Goal: Task Accomplishment & Management: Complete application form

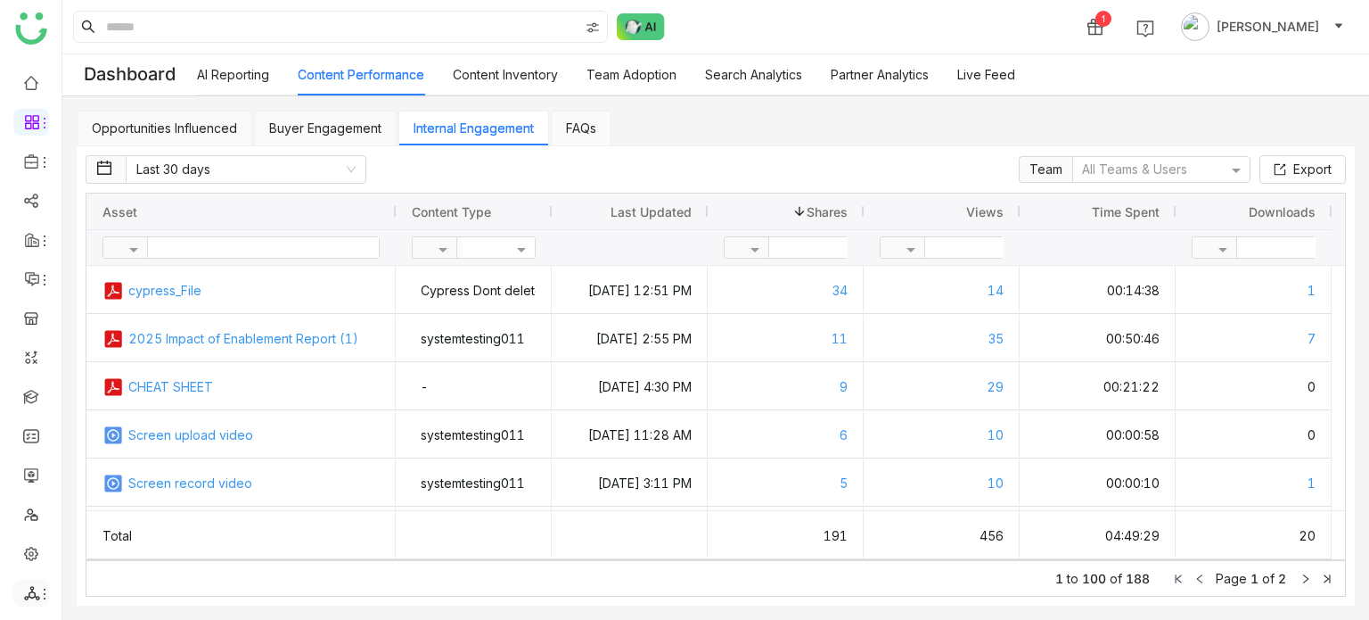
click at [24, 593] on icon at bounding box center [32, 593] width 16 height 16
click at [112, 499] on link "List" at bounding box center [127, 495] width 123 height 12
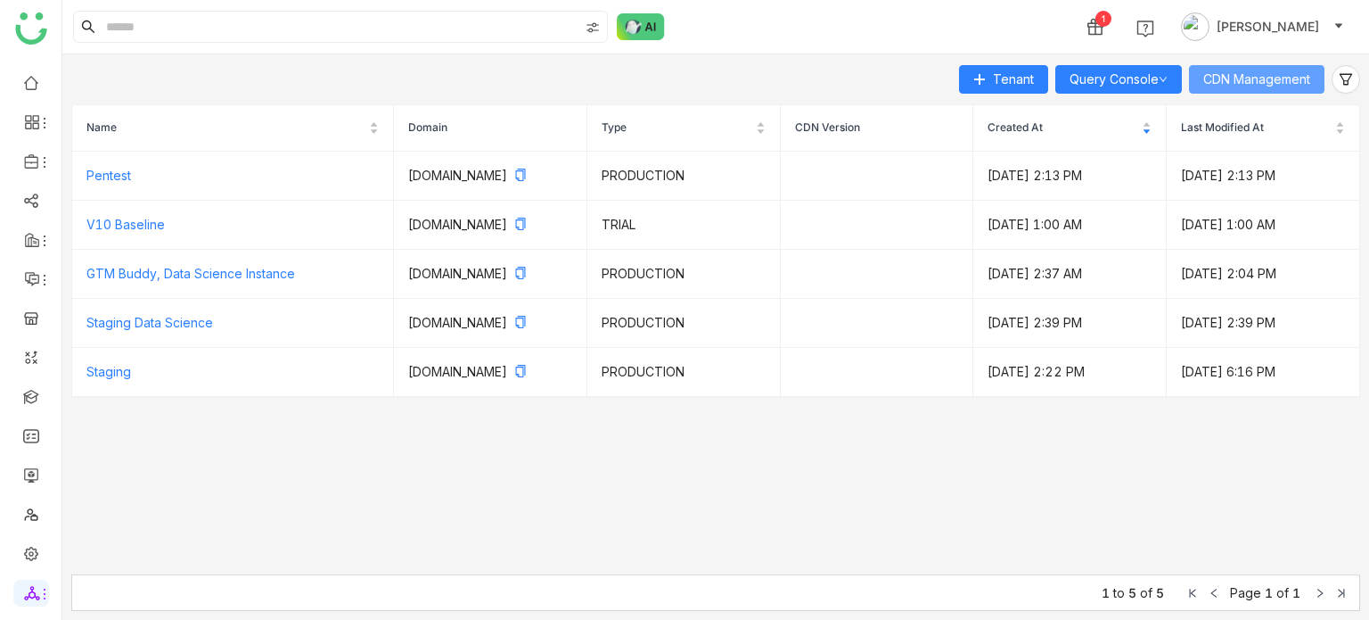
click at [1298, 74] on span "CDN Management" at bounding box center [1257, 80] width 107 height 20
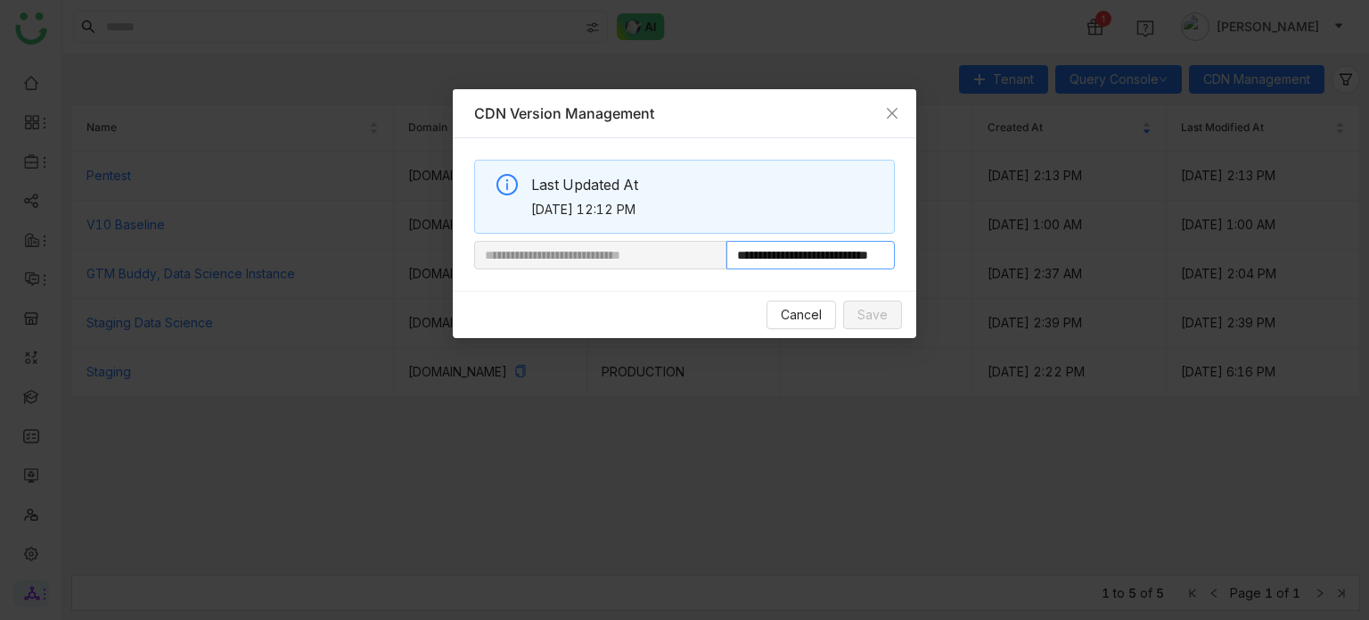
scroll to position [0, 66]
drag, startPoint x: 788, startPoint y: 253, endPoint x: 936, endPoint y: 267, distance: 148.6
click at [936, 267] on nz-modal-container "**********" at bounding box center [684, 310] width 1369 height 620
paste input "**********"
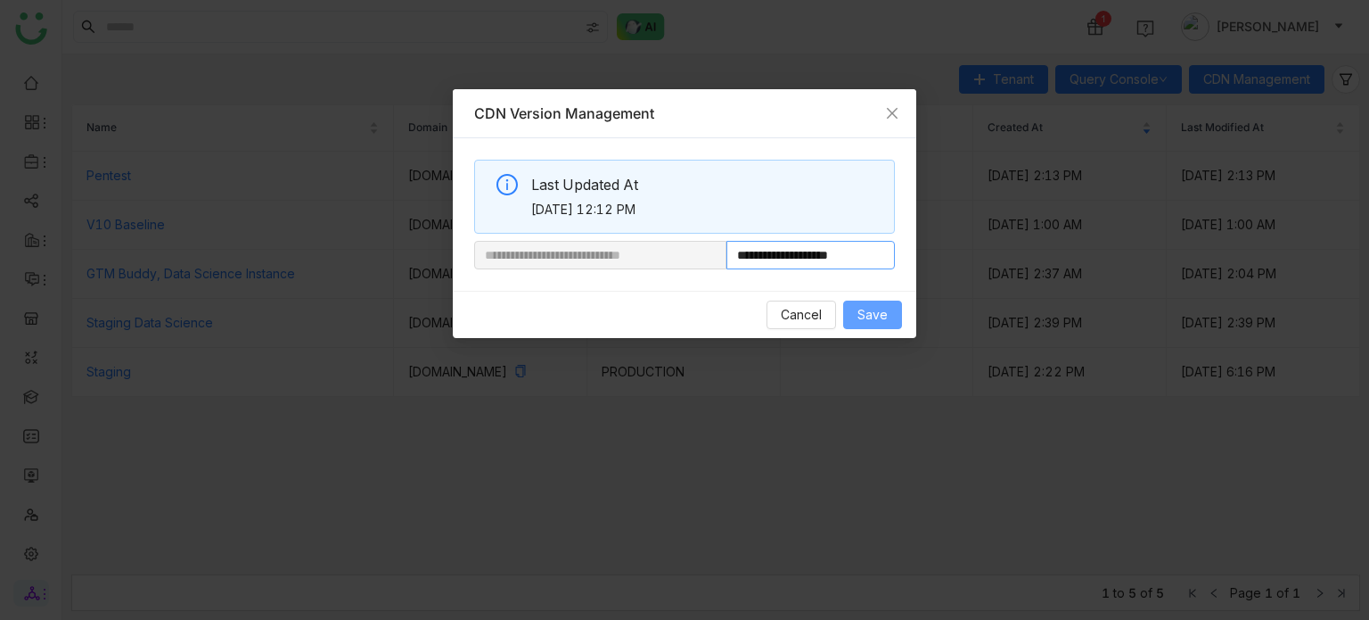
type input "**********"
click at [889, 319] on button "Save" at bounding box center [872, 314] width 59 height 29
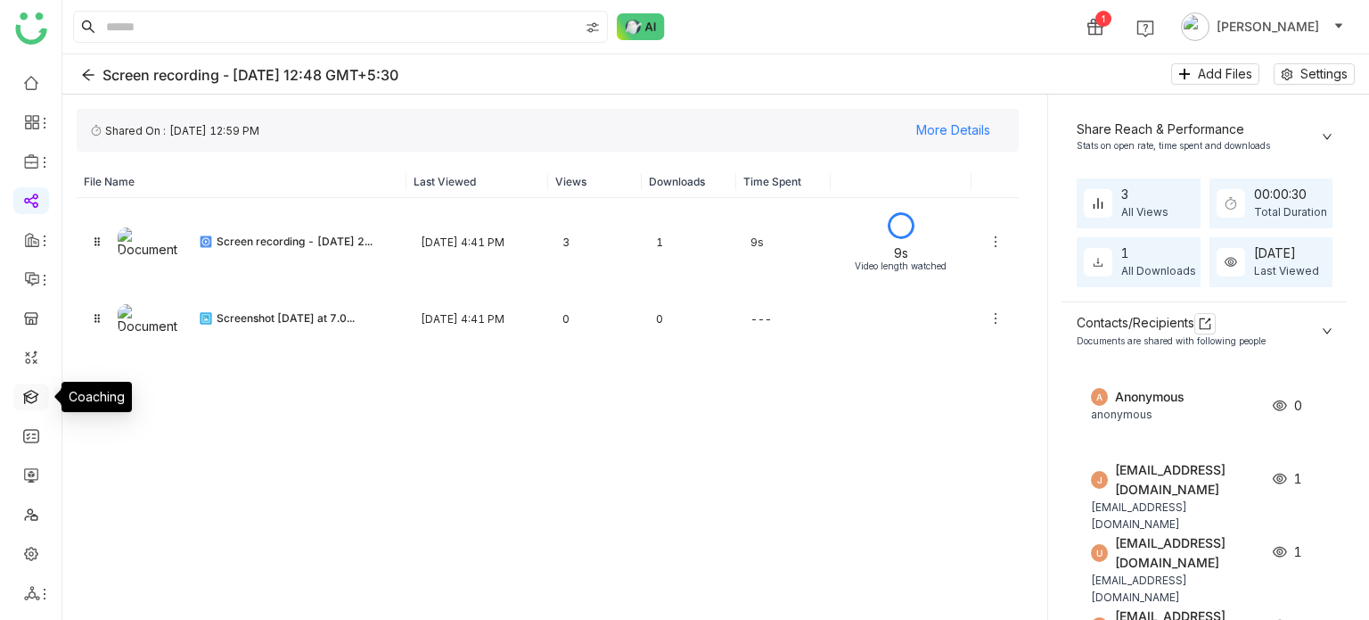
click at [24, 394] on link at bounding box center [31, 395] width 16 height 15
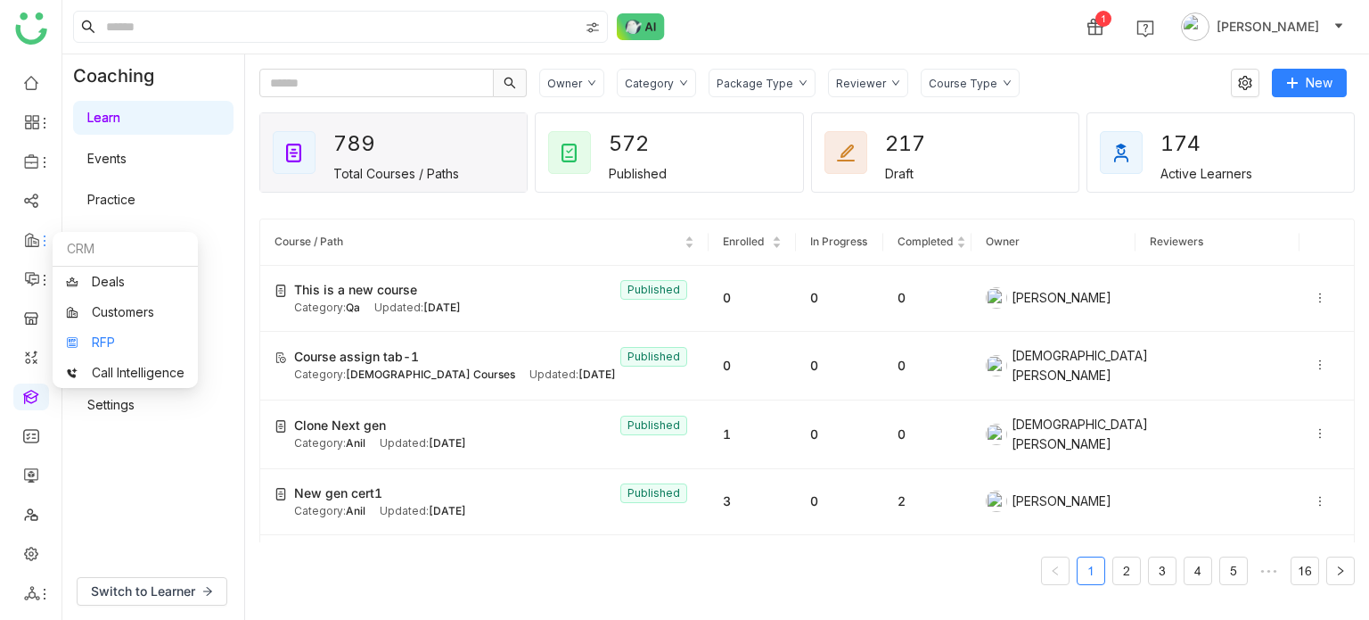
click at [81, 339] on link "RFP" at bounding box center [125, 342] width 119 height 12
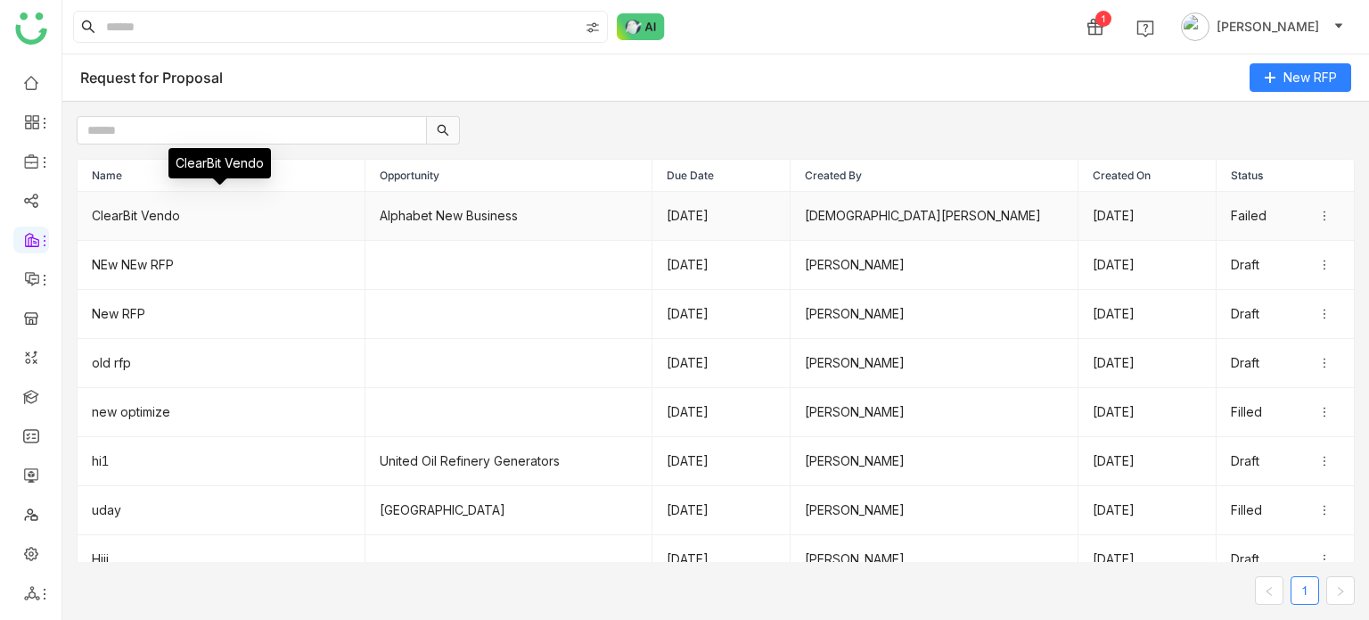
click at [172, 217] on td "ClearBit Vendo" at bounding box center [222, 216] width 288 height 49
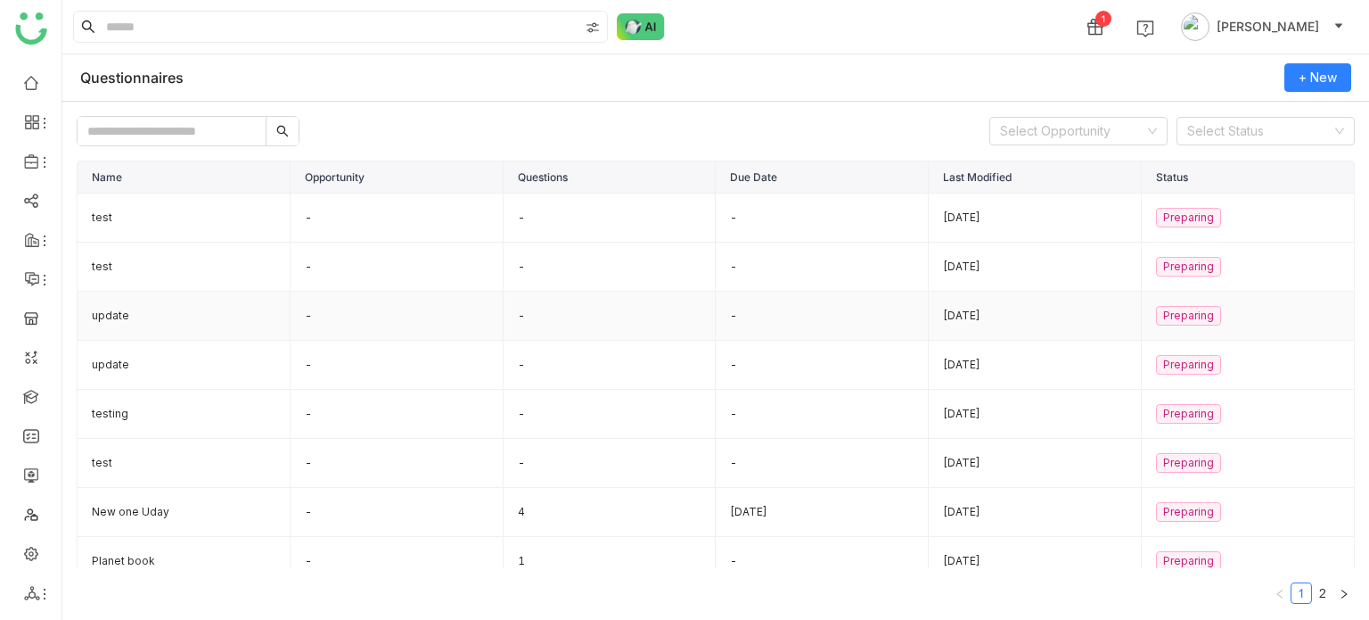
click at [122, 330] on td "update" at bounding box center [184, 316] width 213 height 49
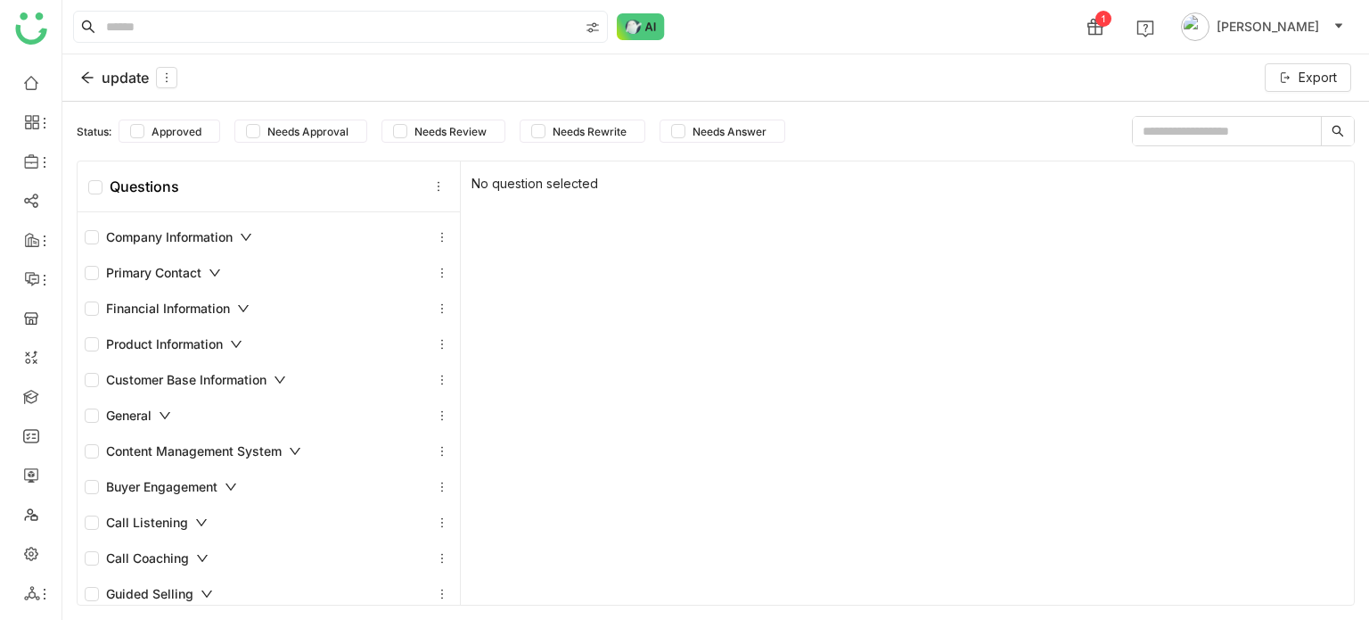
click at [237, 241] on div "Company Information" at bounding box center [169, 237] width 168 height 20
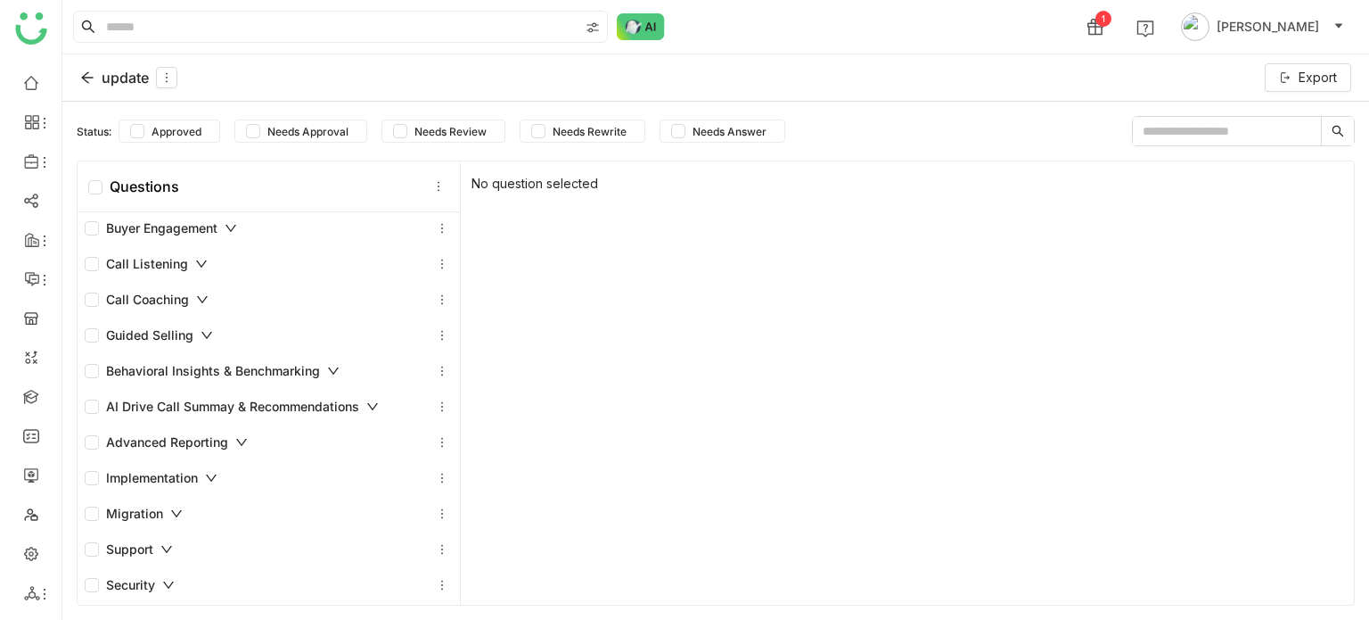
click at [95, 78] on div "update" at bounding box center [128, 77] width 97 height 21
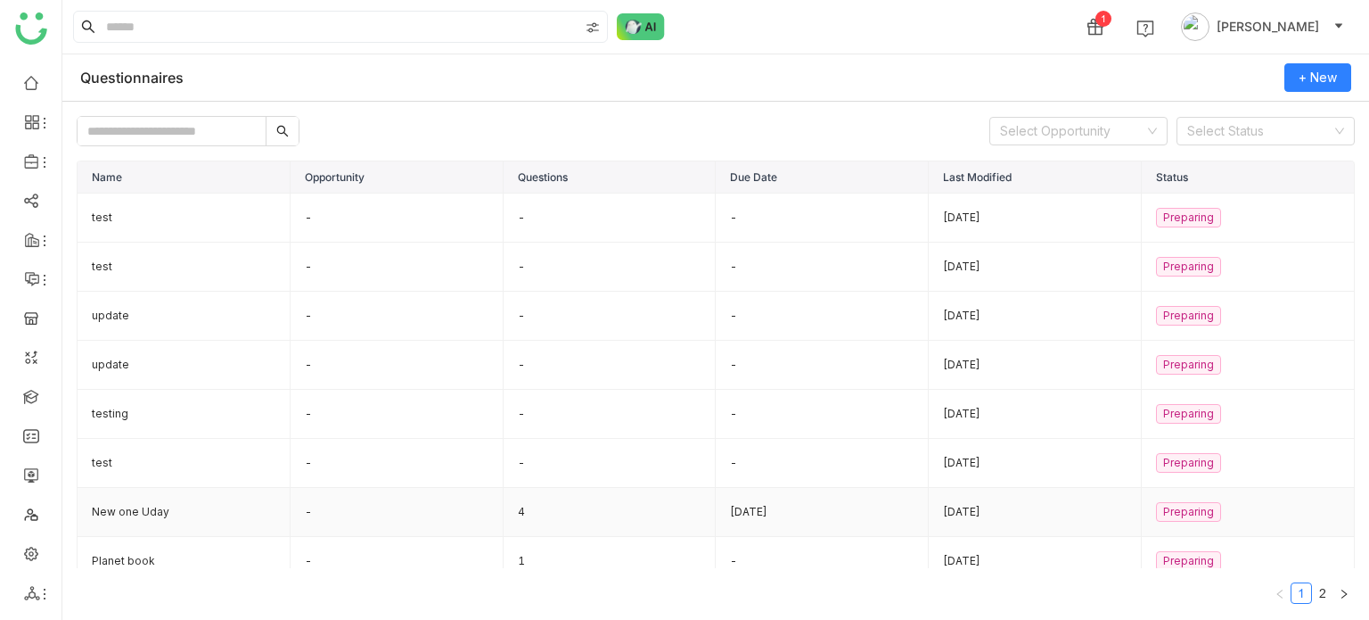
click at [152, 511] on td "New one Uday" at bounding box center [184, 512] width 213 height 49
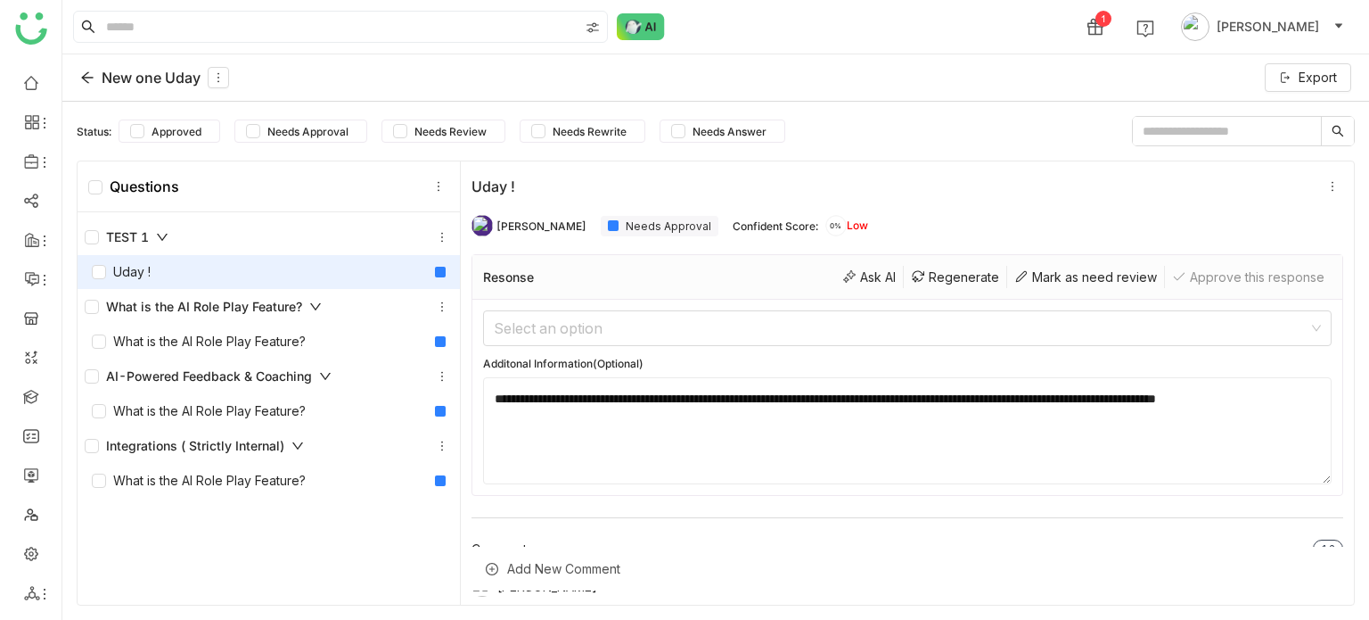
click at [234, 306] on div "What is the AI Role Play Feature?" at bounding box center [203, 307] width 237 height 20
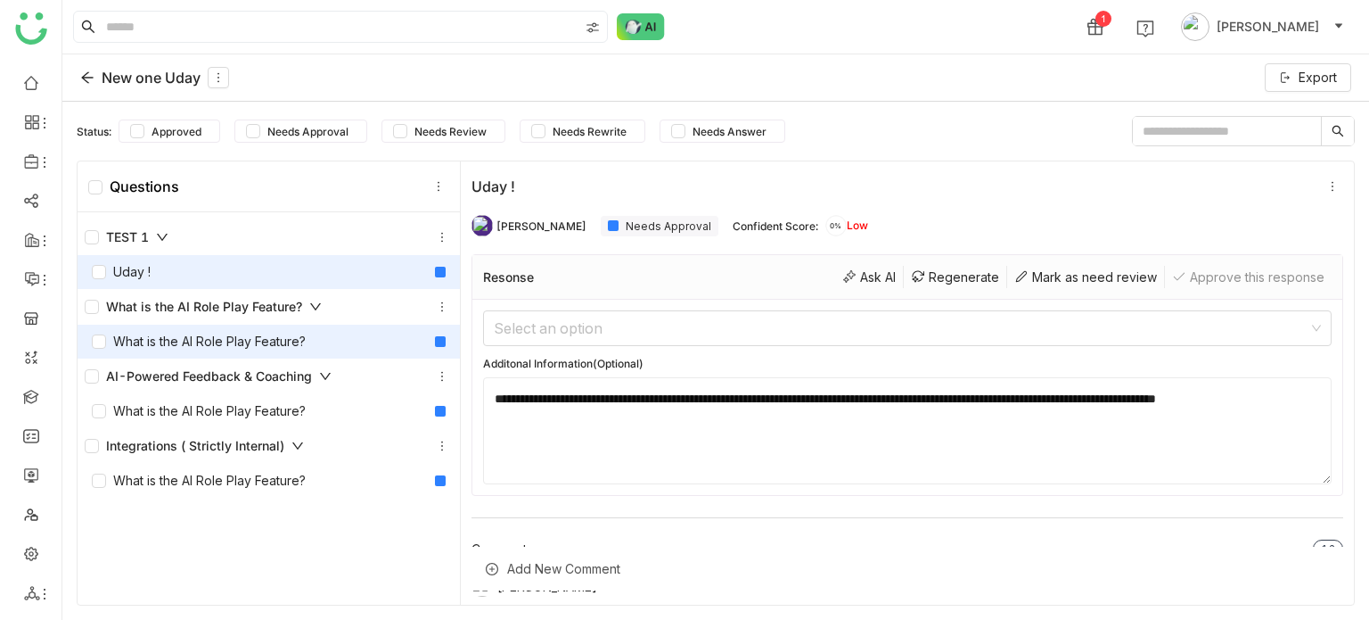
click at [239, 339] on div "What is the AI Role Play Feature?" at bounding box center [199, 342] width 214 height 20
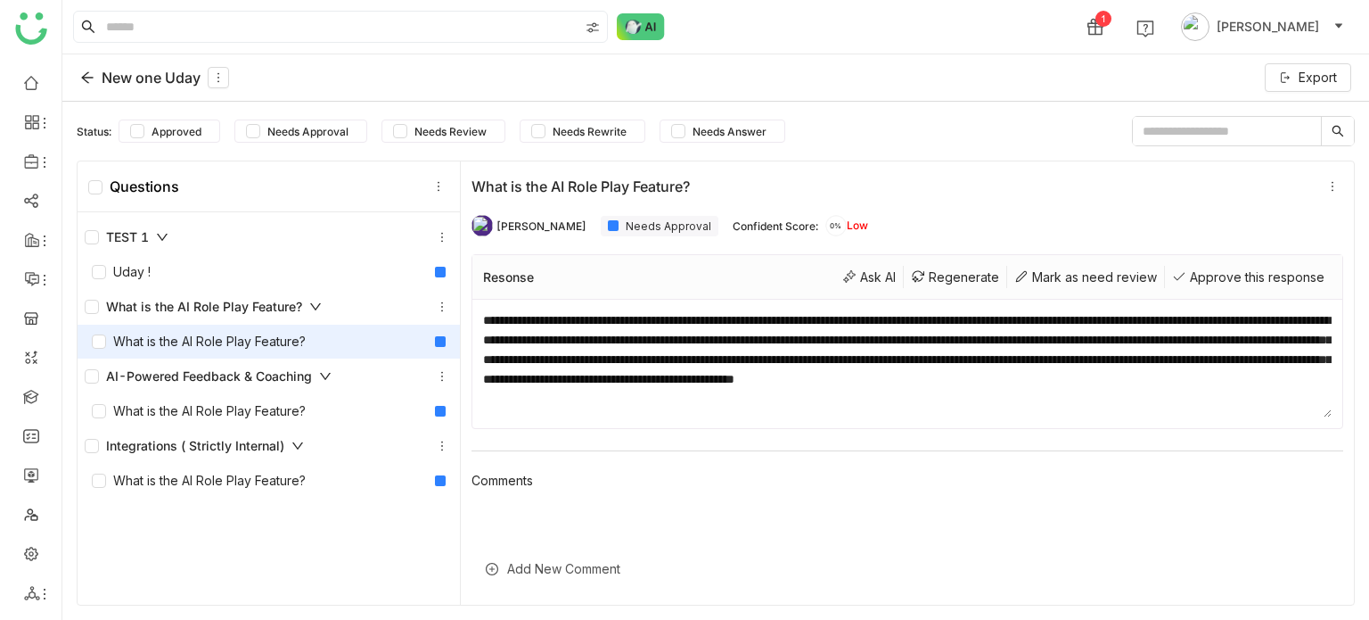
click at [1013, 416] on div "**********" at bounding box center [908, 364] width 870 height 128
click at [1025, 403] on textarea "**********" at bounding box center [907, 363] width 849 height 107
drag, startPoint x: 1023, startPoint y: 402, endPoint x: 473, endPoint y: 284, distance: 562.5
click at [473, 284] on div "**********" at bounding box center [908, 341] width 872 height 175
click at [942, 420] on div "**********" at bounding box center [908, 364] width 870 height 128
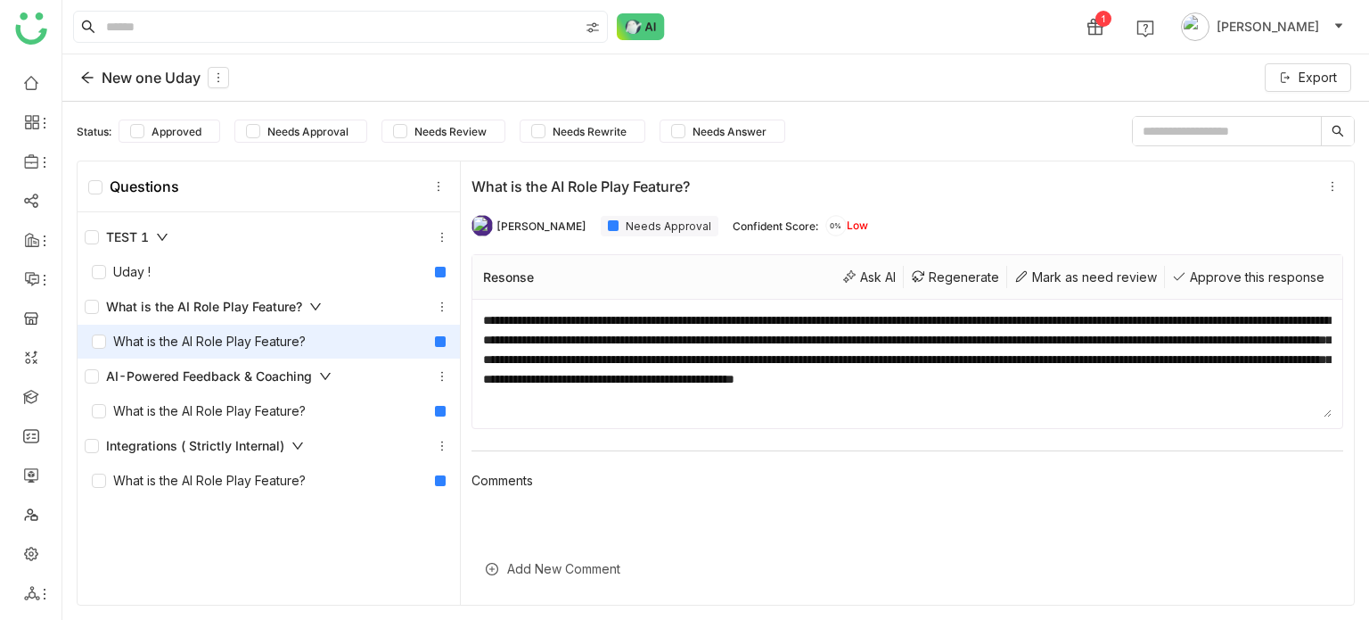
click at [966, 402] on textarea "**********" at bounding box center [907, 363] width 849 height 107
paste textarea "**********"
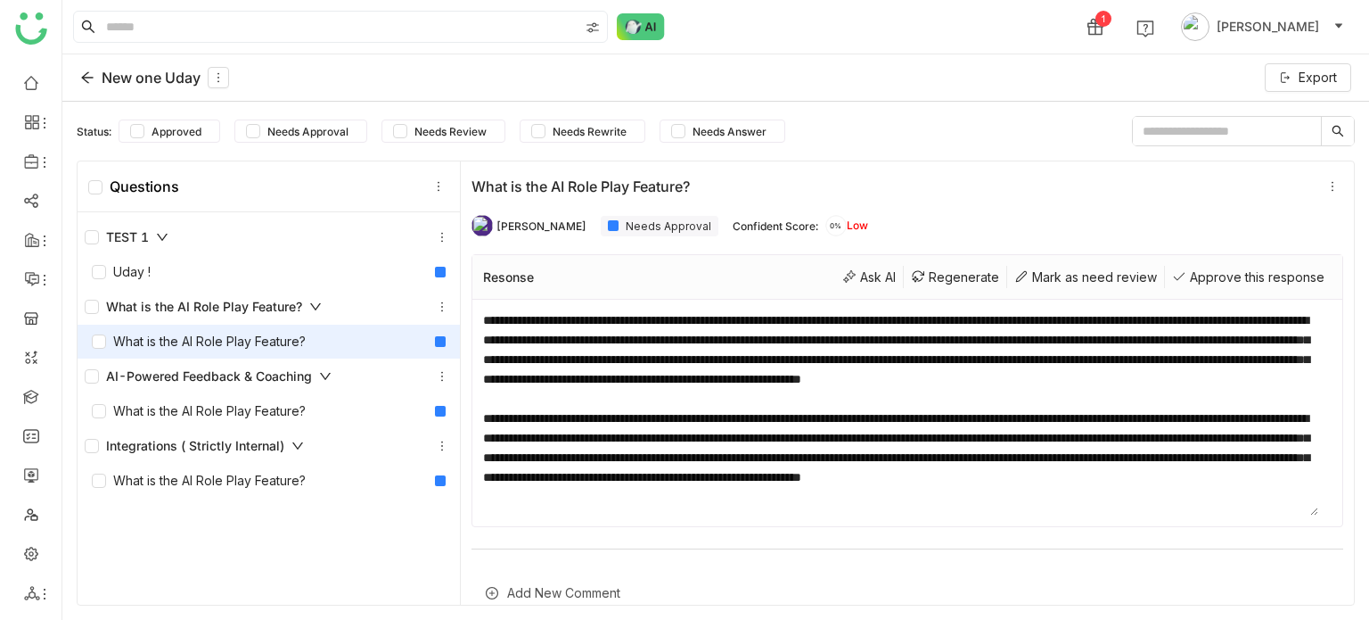
paste textarea "**********"
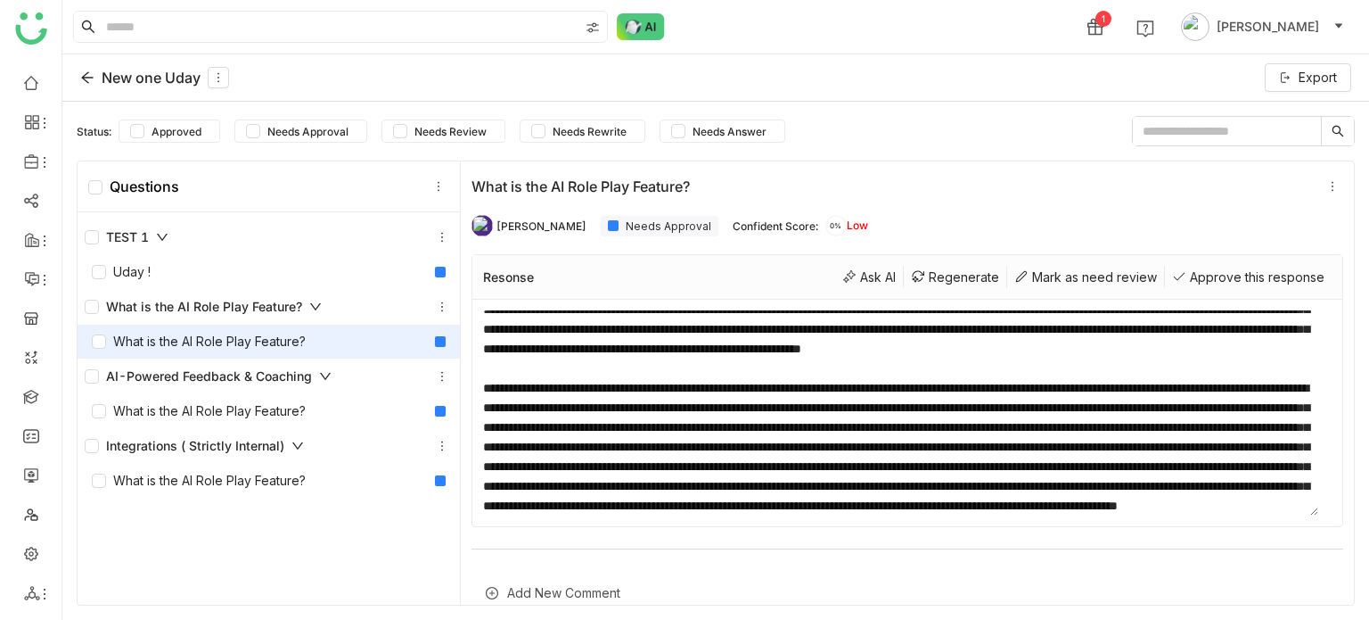
paste textarea "**********"
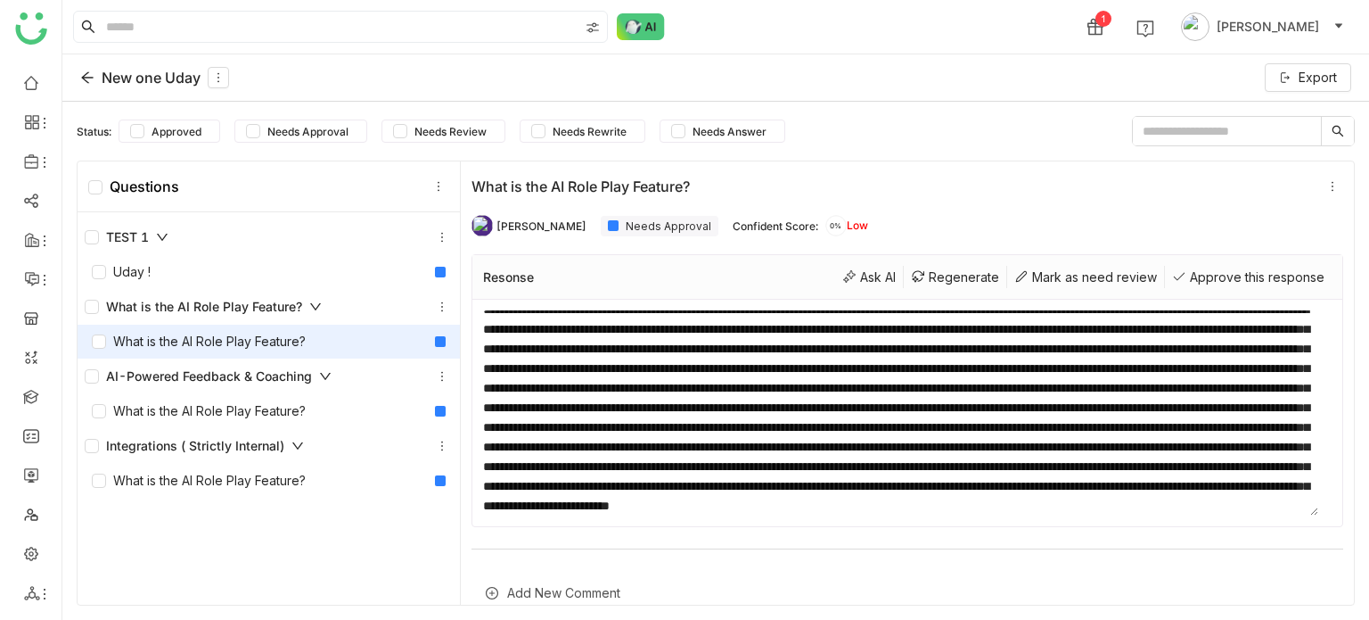
paste textarea "**********"
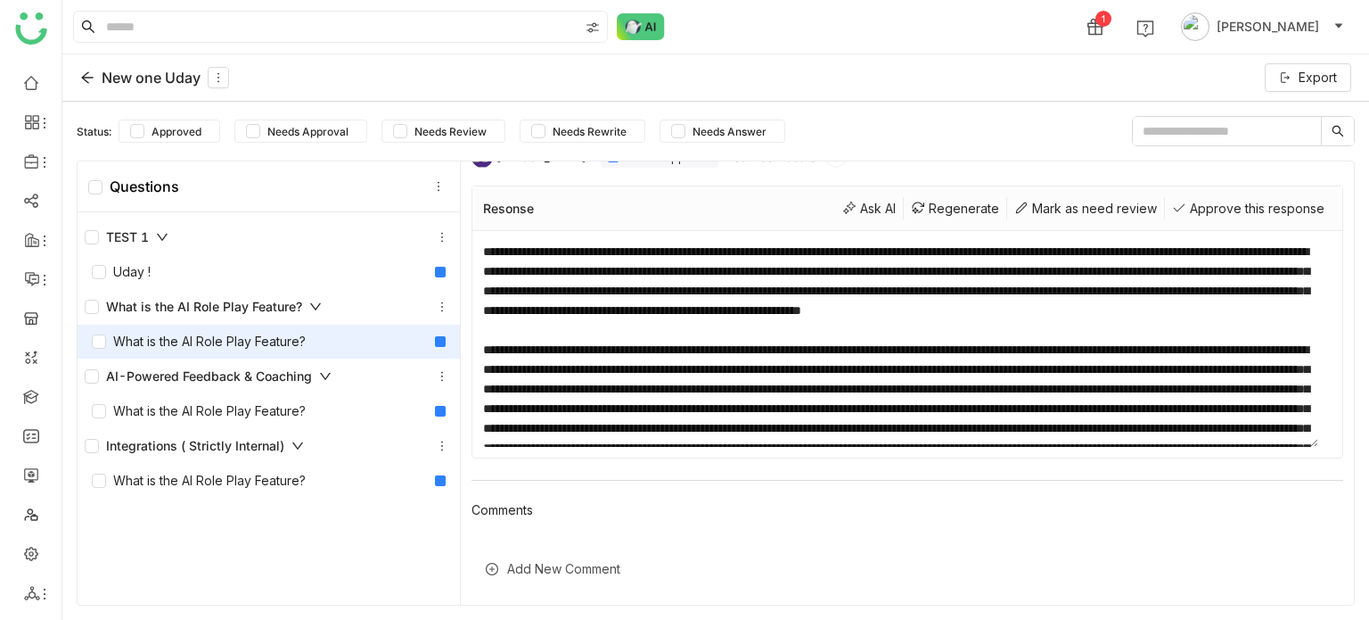
scroll to position [382, 0]
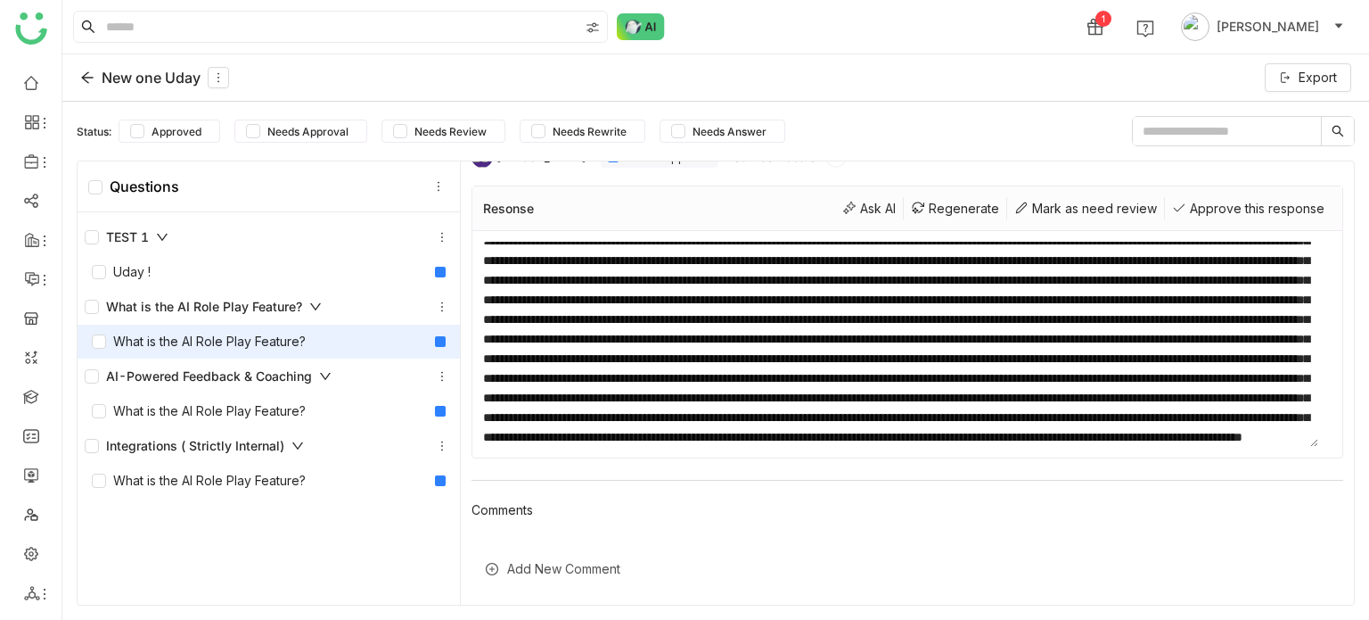
type textarea "**********"
click at [723, 548] on div "Add New Comment" at bounding box center [908, 569] width 872 height 44
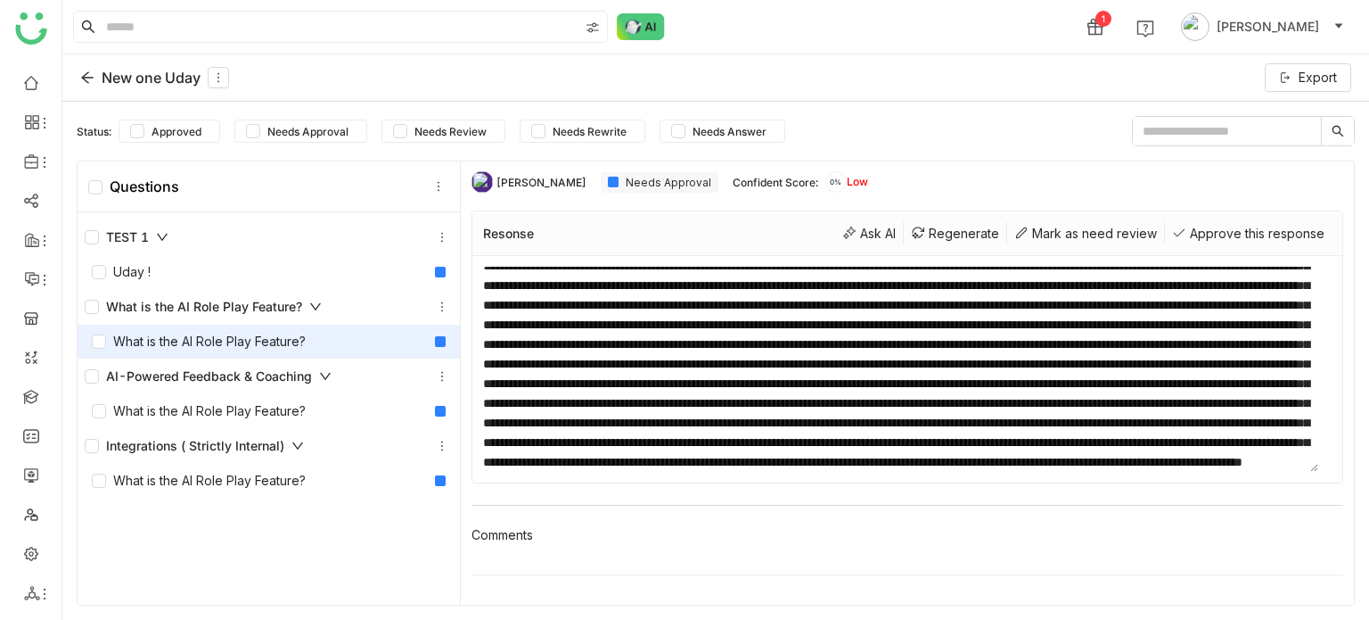
scroll to position [69, 0]
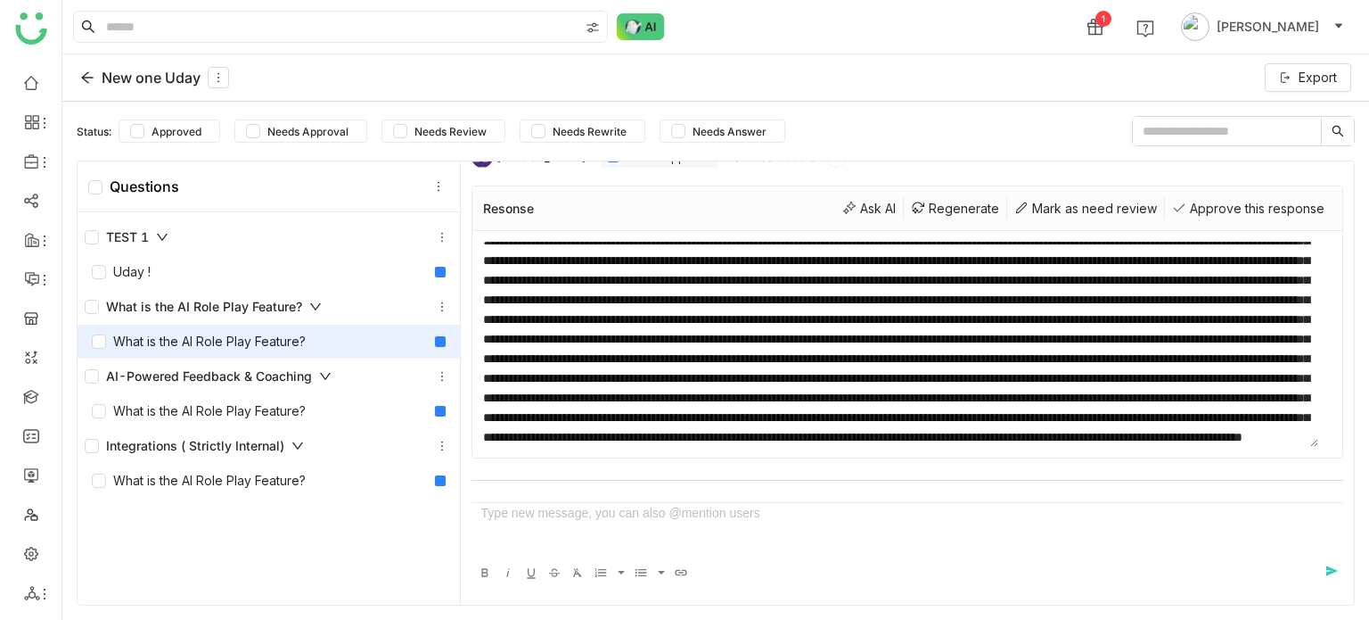
click at [720, 516] on div at bounding box center [907, 513] width 852 height 20
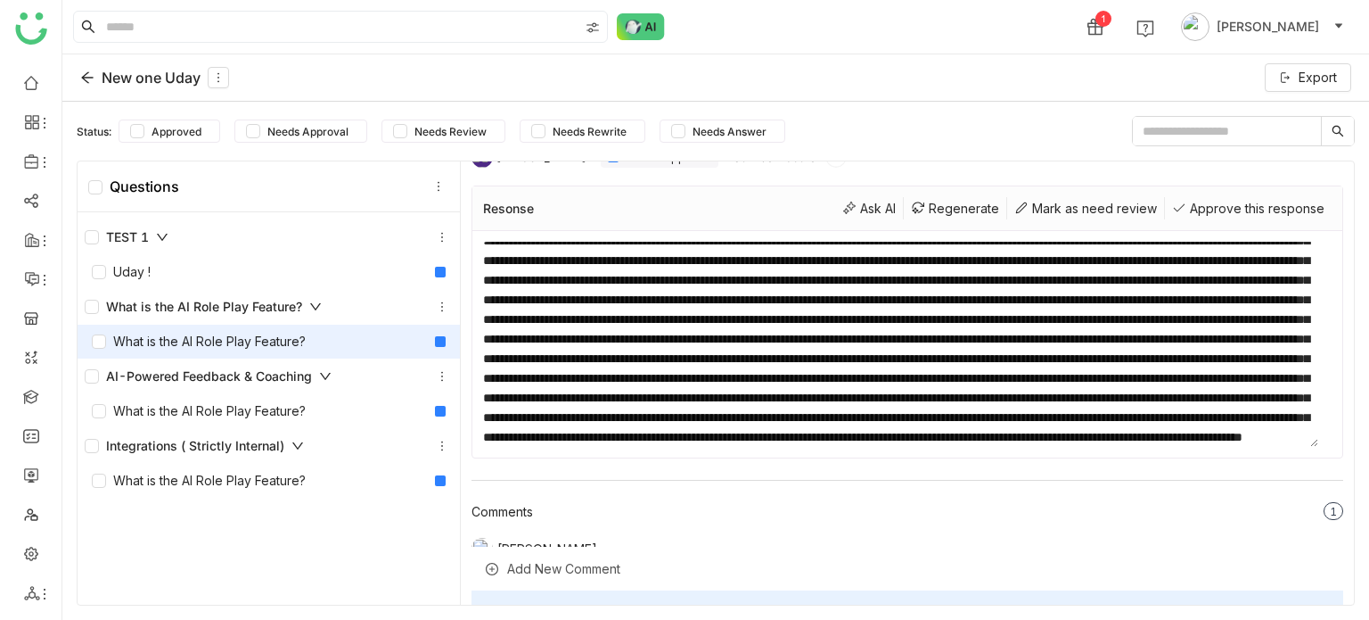
scroll to position [166, 0]
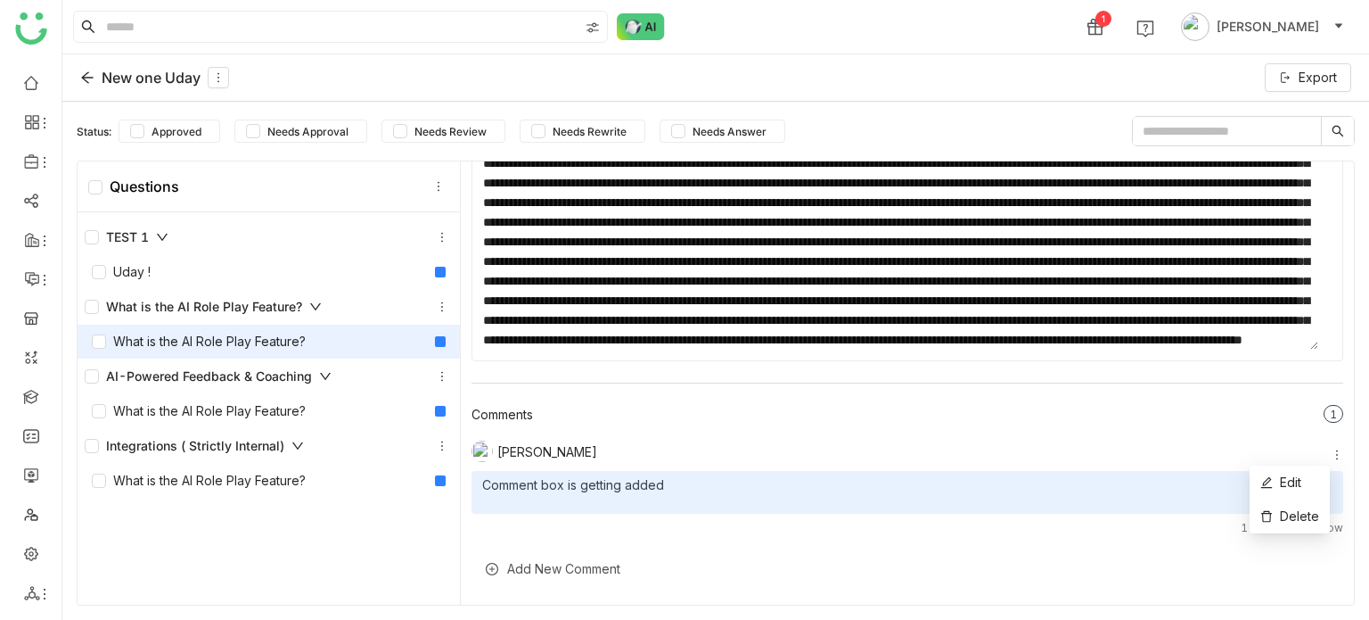
click at [1331, 454] on icon at bounding box center [1337, 454] width 12 height 12
click at [1299, 482] on span "Edit" at bounding box center [1290, 481] width 21 height 15
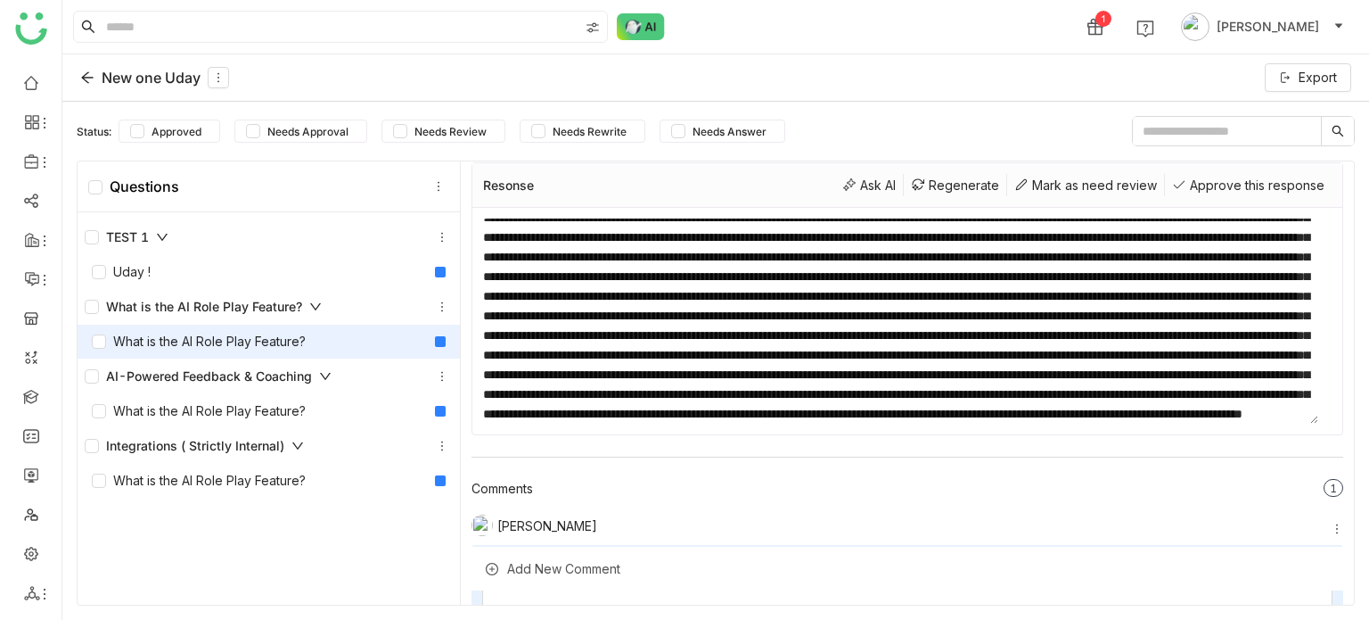
scroll to position [221, 0]
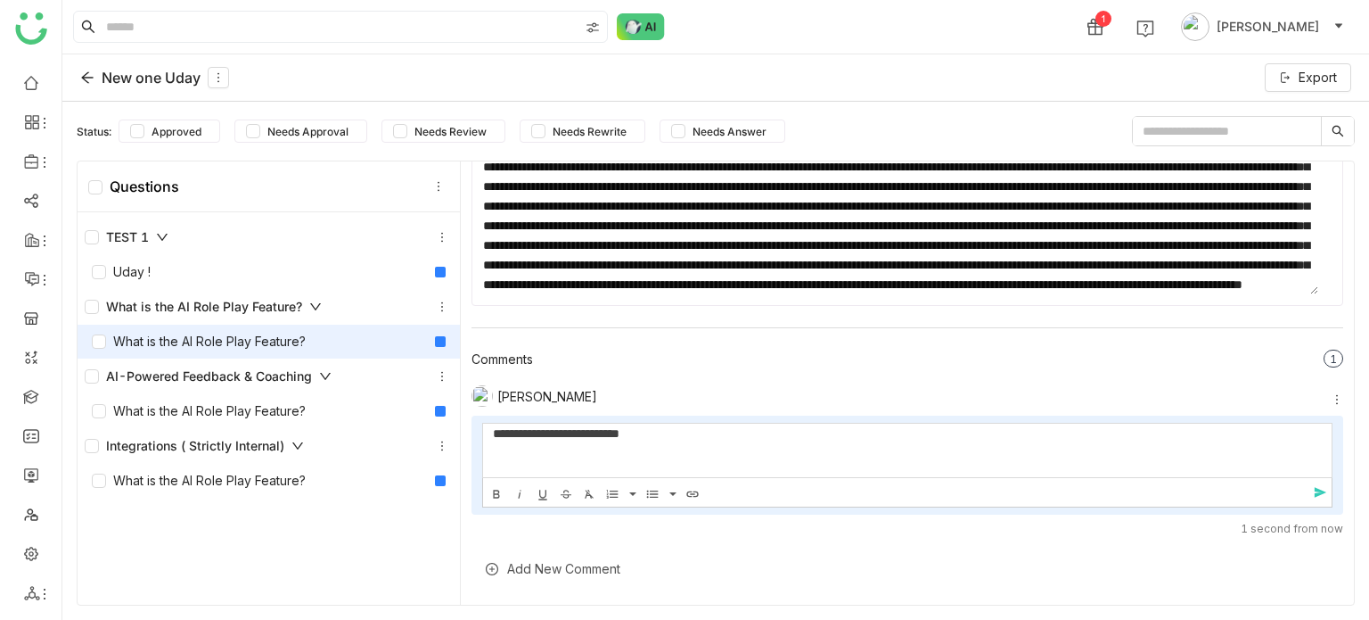
click at [1324, 355] on nz-badge-sup "0 1 2 3 4 5 6 7 8 9" at bounding box center [1334, 358] width 20 height 18
click at [1311, 495] on span "send" at bounding box center [1324, 492] width 27 height 15
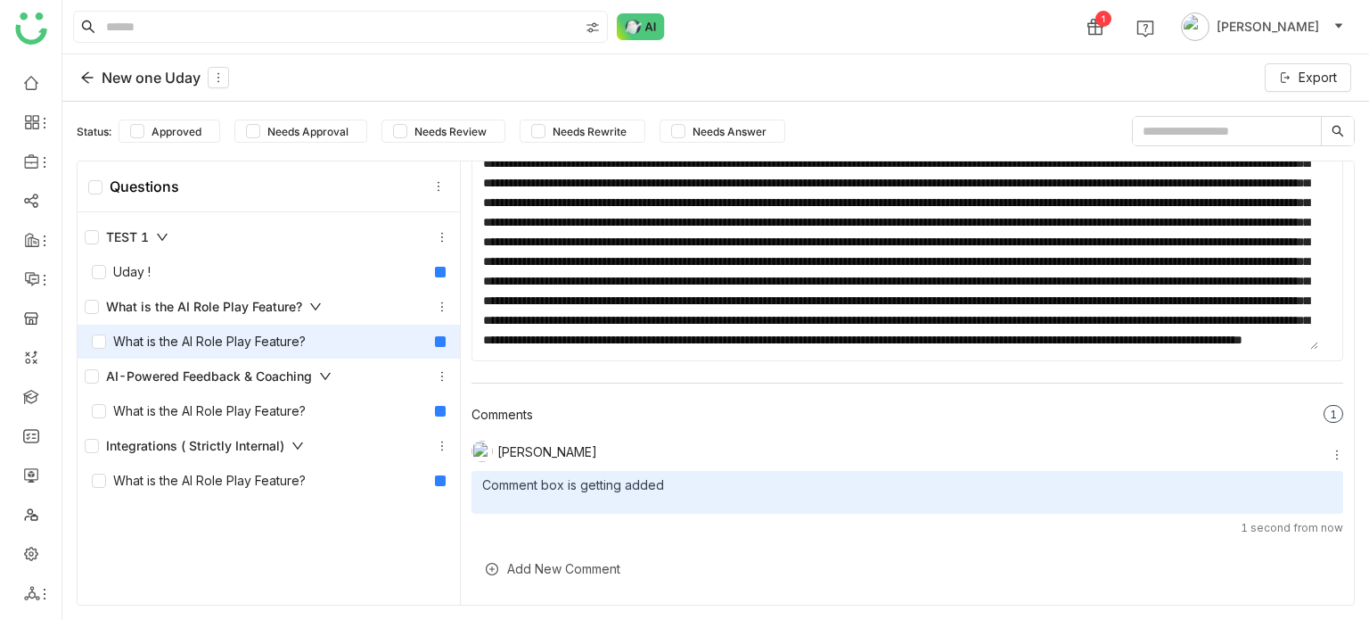
click at [514, 569] on div "Add New Comment" at bounding box center [908, 569] width 872 height 44
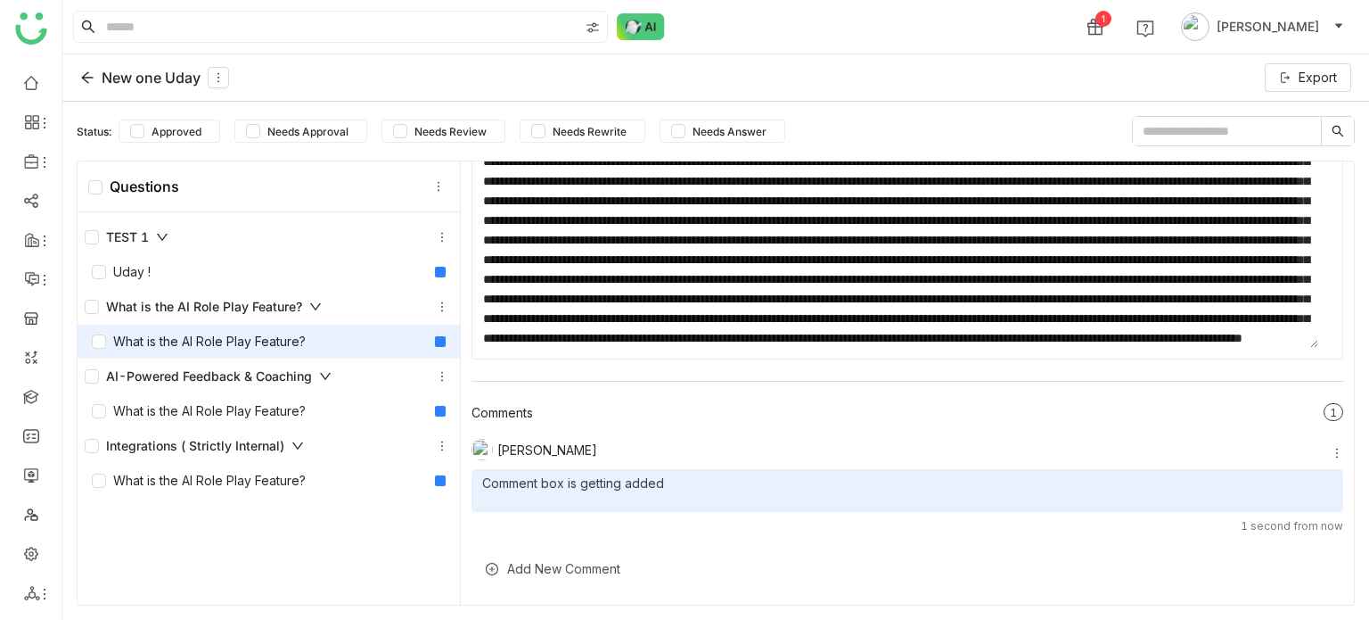
click at [599, 491] on div "[PERSON_NAME] Comment box is getting added play_arrow 0 Replies 1 second from n…" at bounding box center [908, 511] width 872 height 144
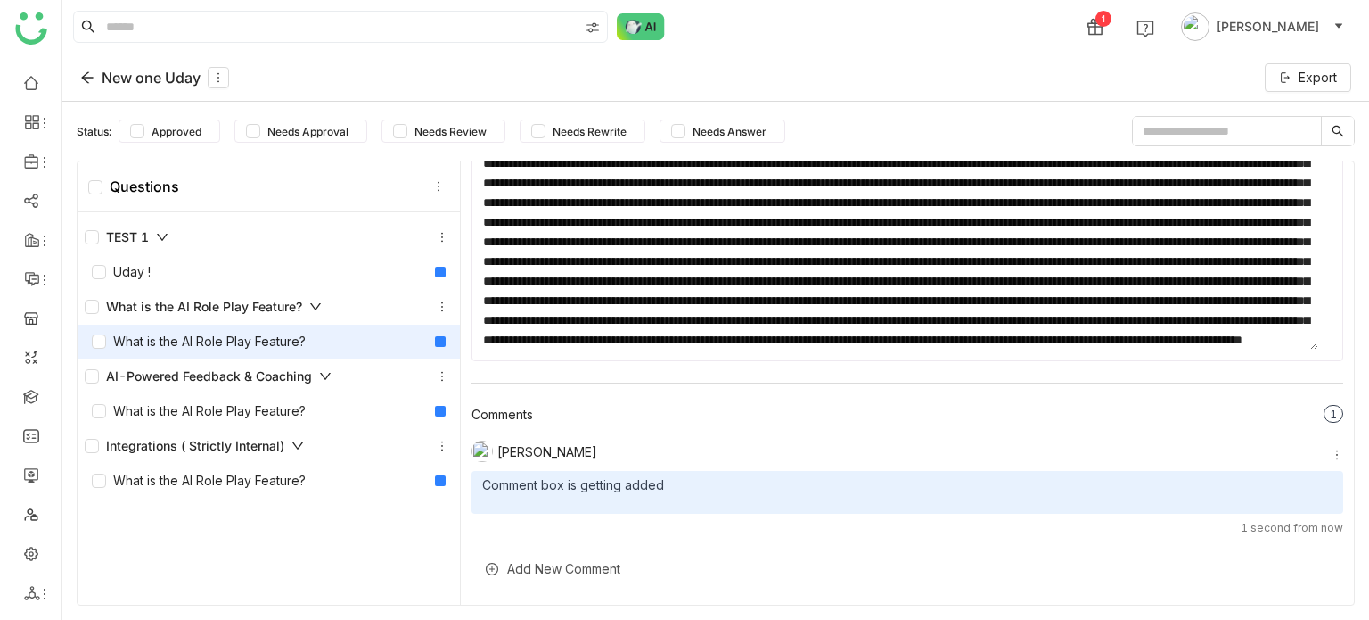
click at [587, 568] on div "Add New Comment" at bounding box center [908, 569] width 872 height 44
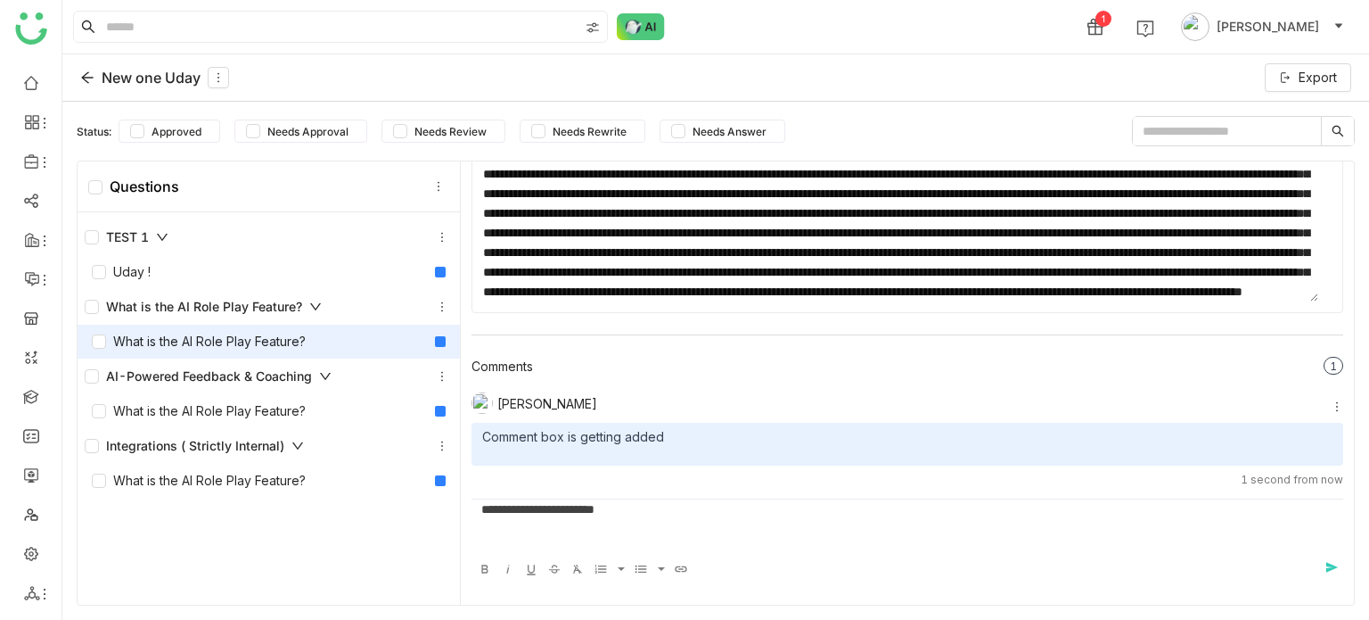
click at [1324, 587] on div "**********" at bounding box center [908, 544] width 872 height 92
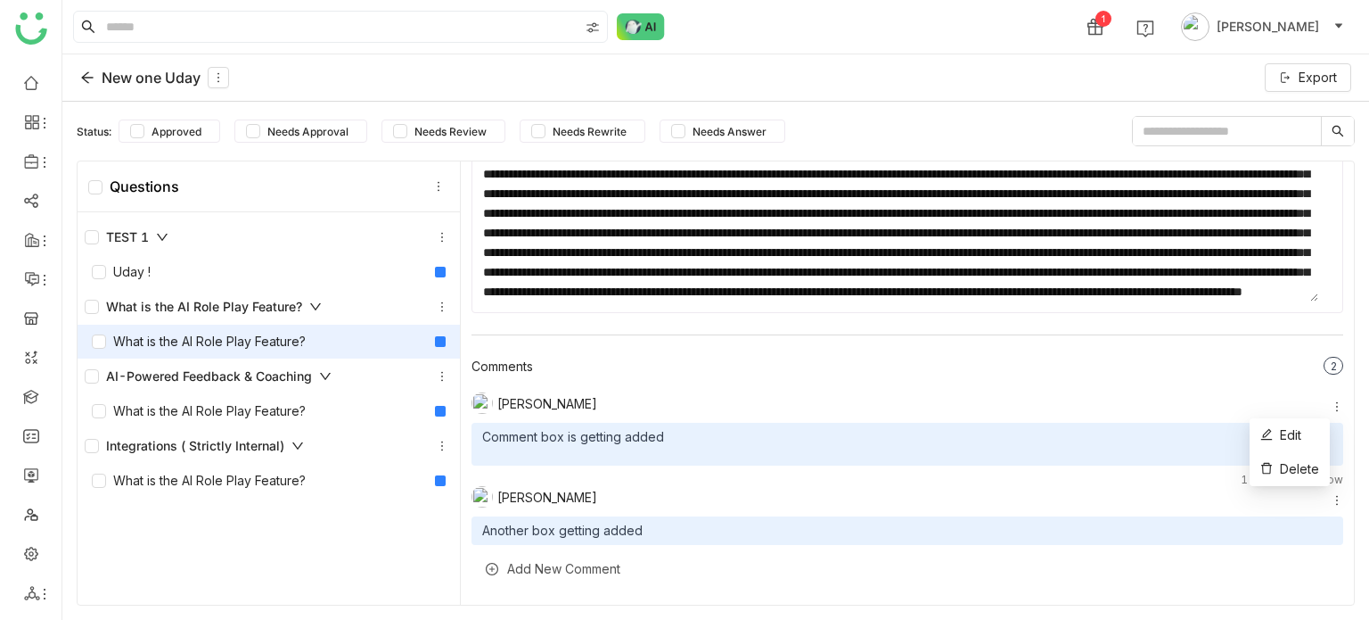
click at [1336, 404] on icon at bounding box center [1337, 407] width 2 height 10
click at [1193, 547] on div "Add New Comment" at bounding box center [908, 569] width 872 height 44
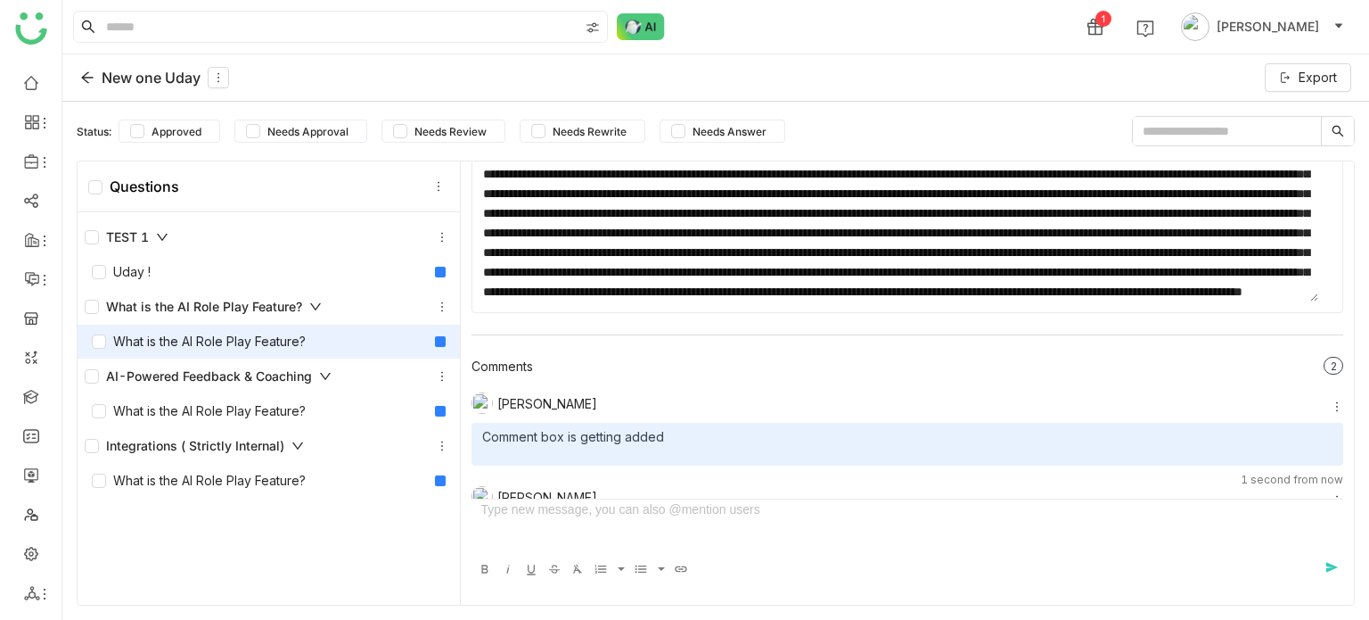
scroll to position [293, 0]
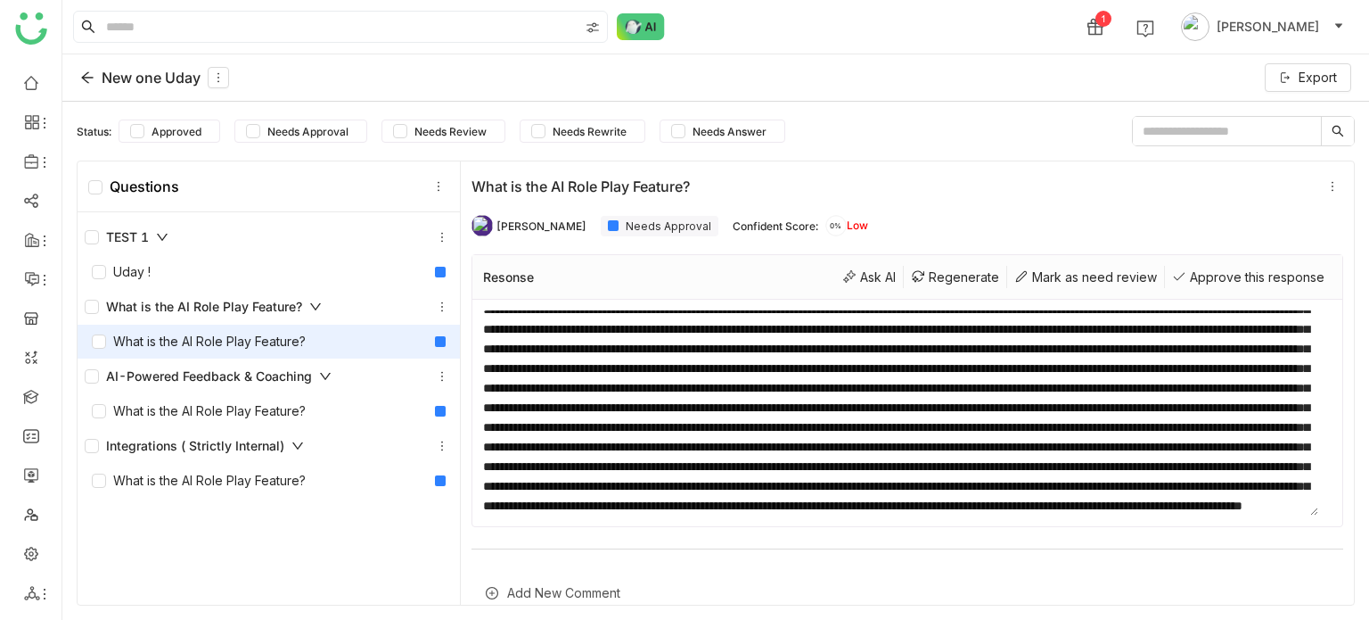
scroll to position [251, 0]
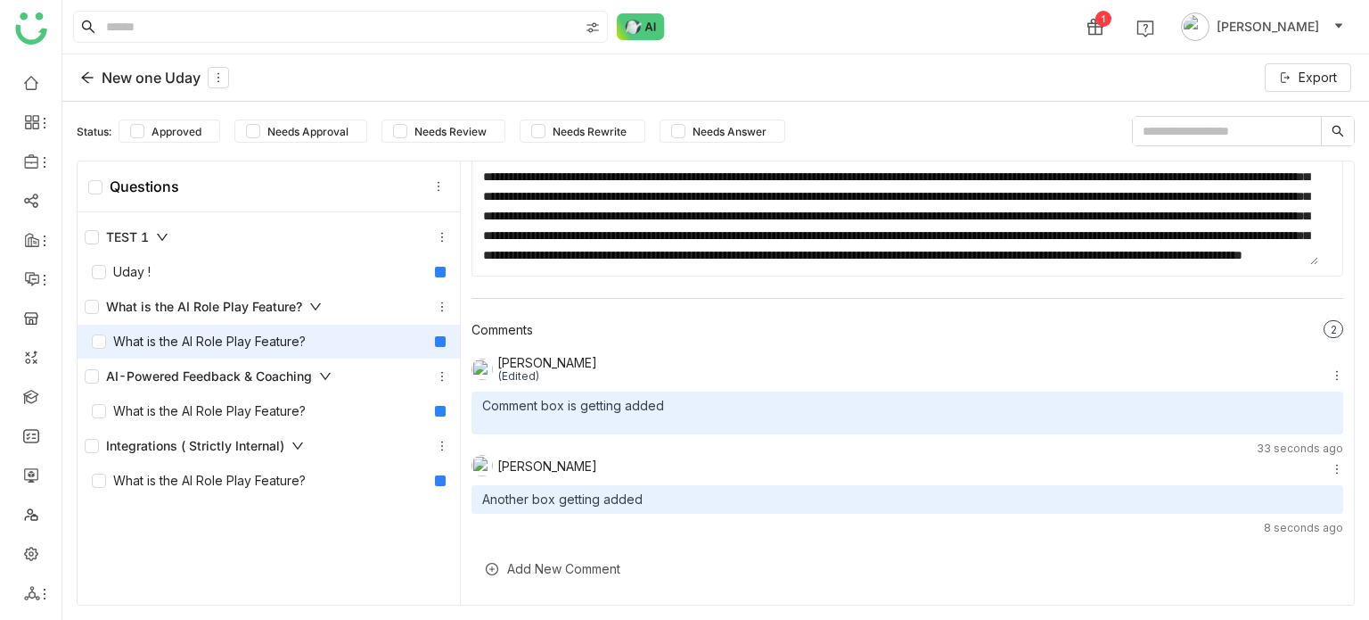
click at [84, 75] on icon at bounding box center [87, 78] width 12 height 12
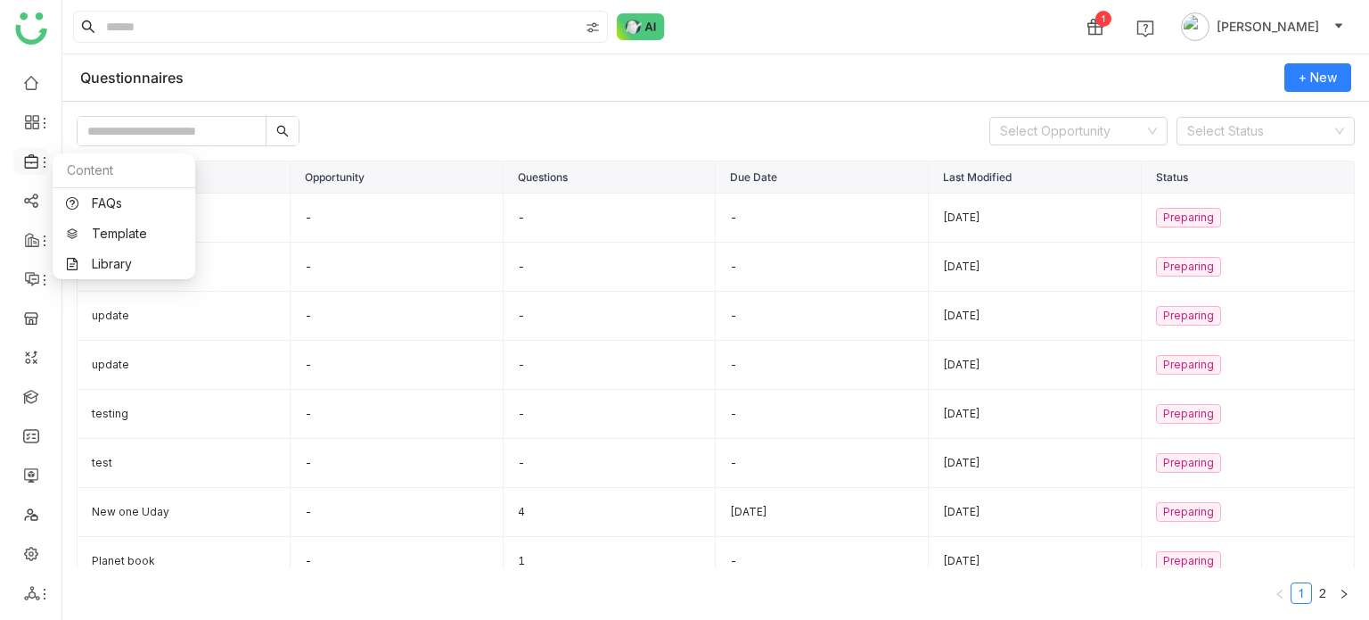
click at [40, 160] on icon at bounding box center [44, 162] width 14 height 14
click at [546, 53] on div "1 Arif uddin" at bounding box center [715, 26] width 1307 height 53
click at [123, 217] on td "test" at bounding box center [184, 217] width 213 height 49
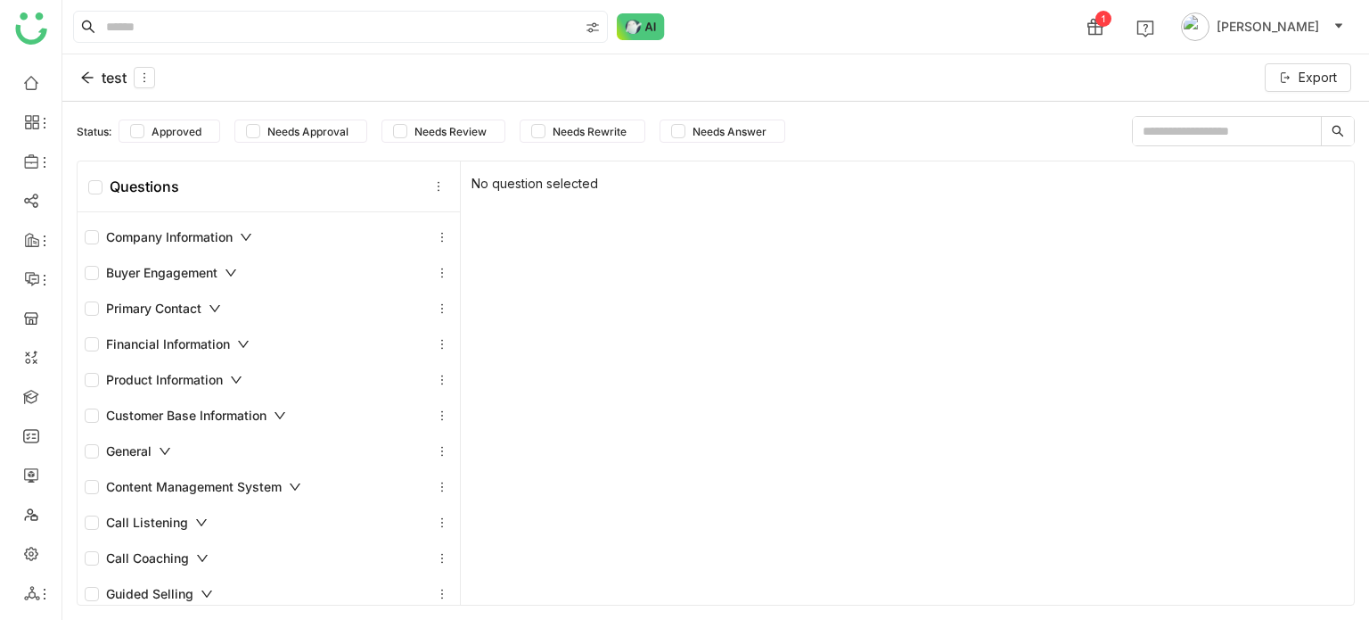
click at [87, 74] on icon at bounding box center [87, 77] width 14 height 14
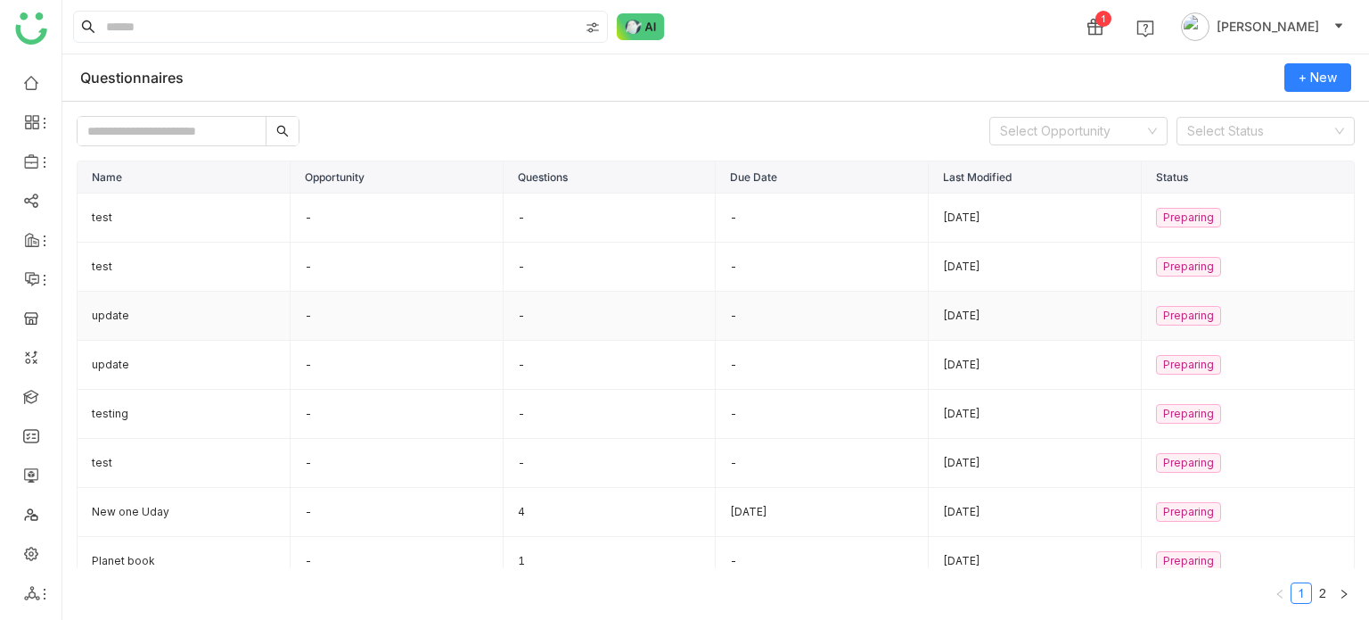
click at [185, 320] on td "update" at bounding box center [184, 316] width 213 height 49
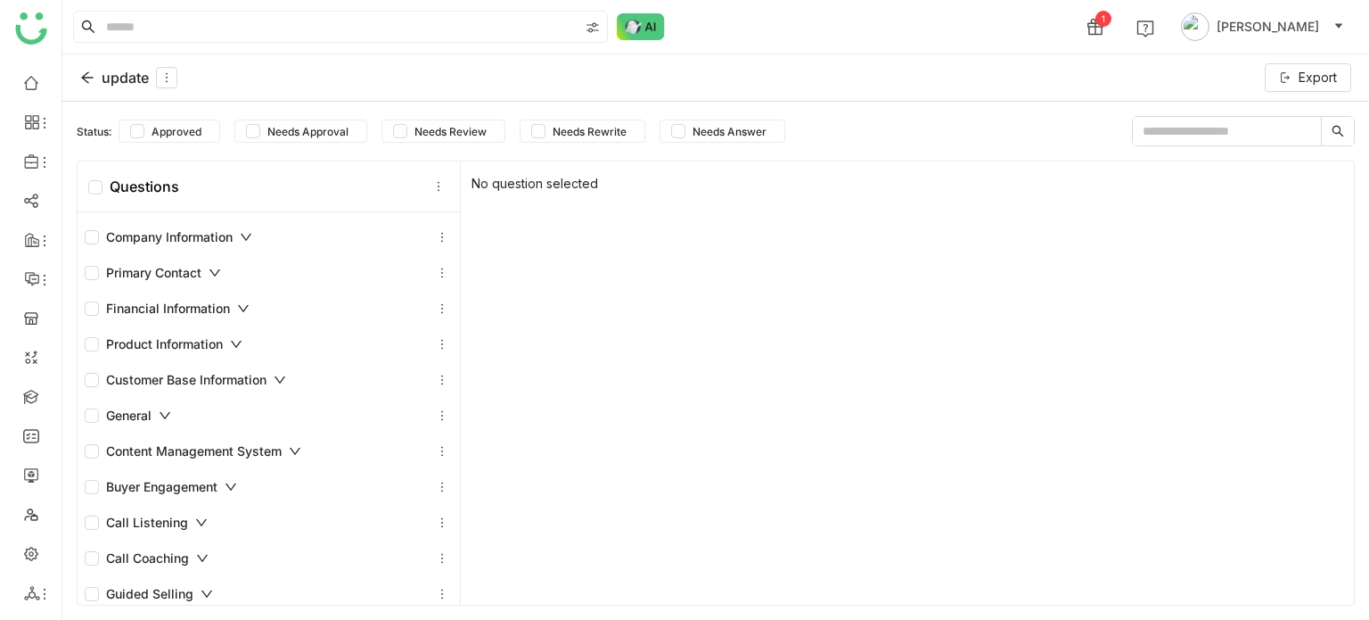
click at [93, 76] on icon at bounding box center [87, 77] width 14 height 14
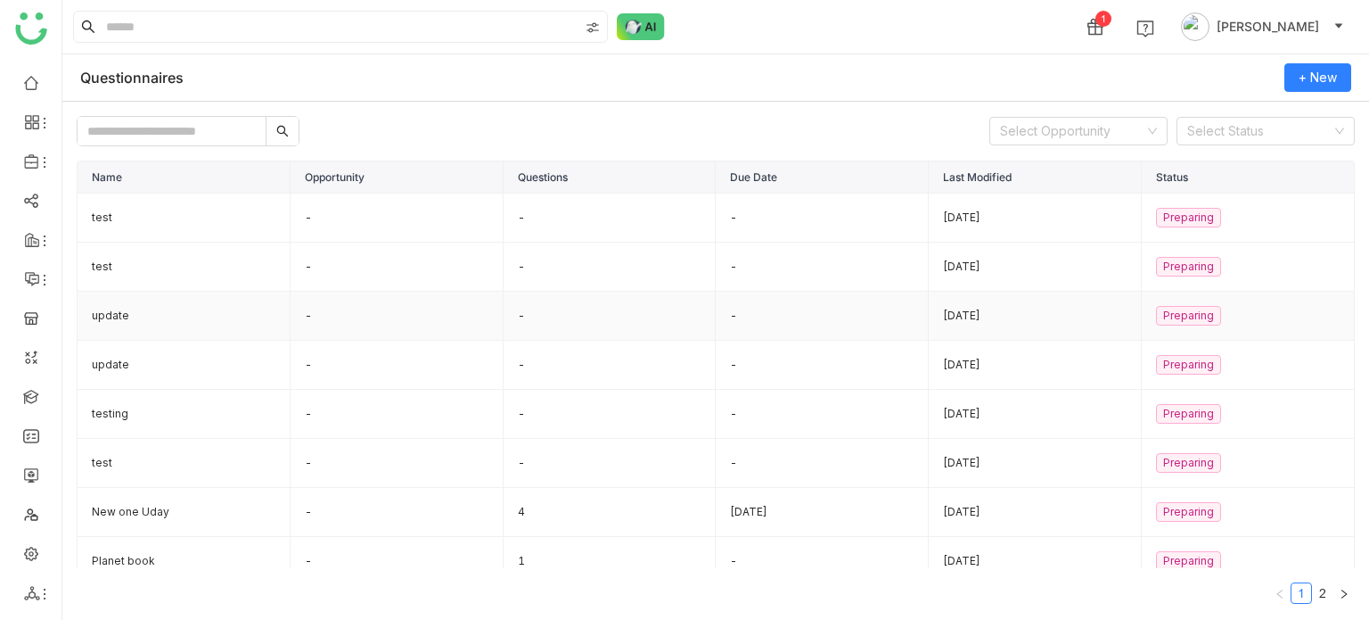
click at [165, 329] on td "update" at bounding box center [184, 316] width 213 height 49
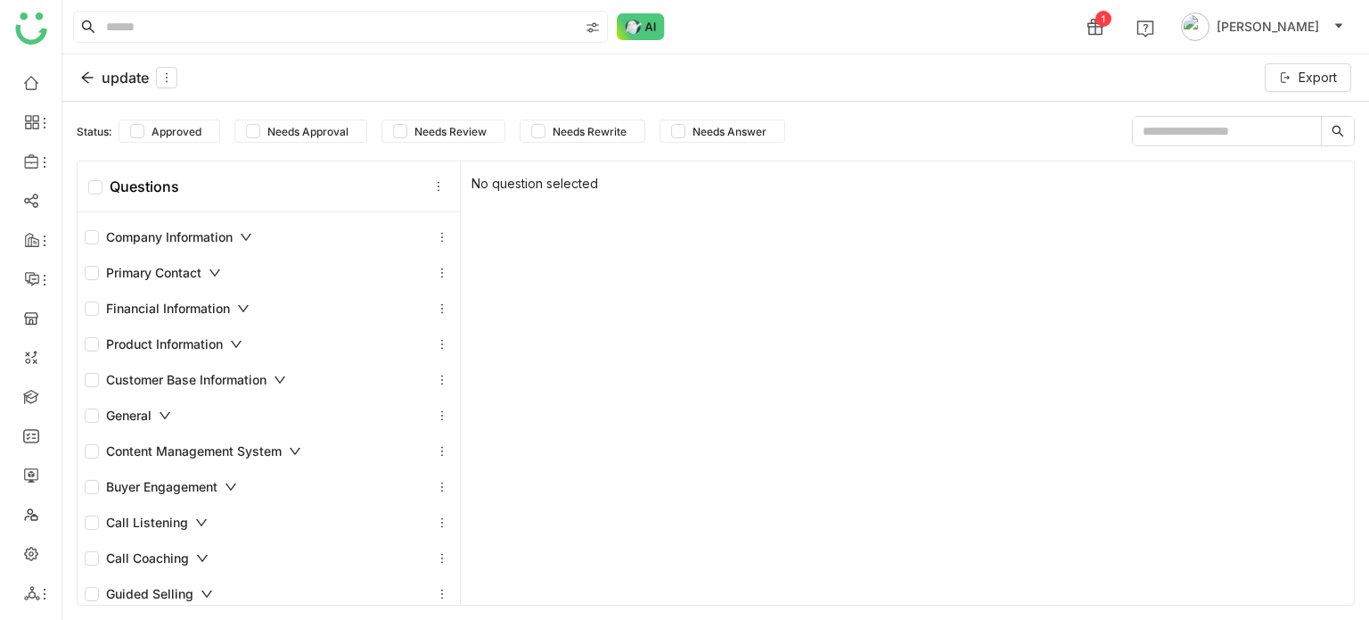
click at [92, 85] on div "update" at bounding box center [128, 77] width 97 height 21
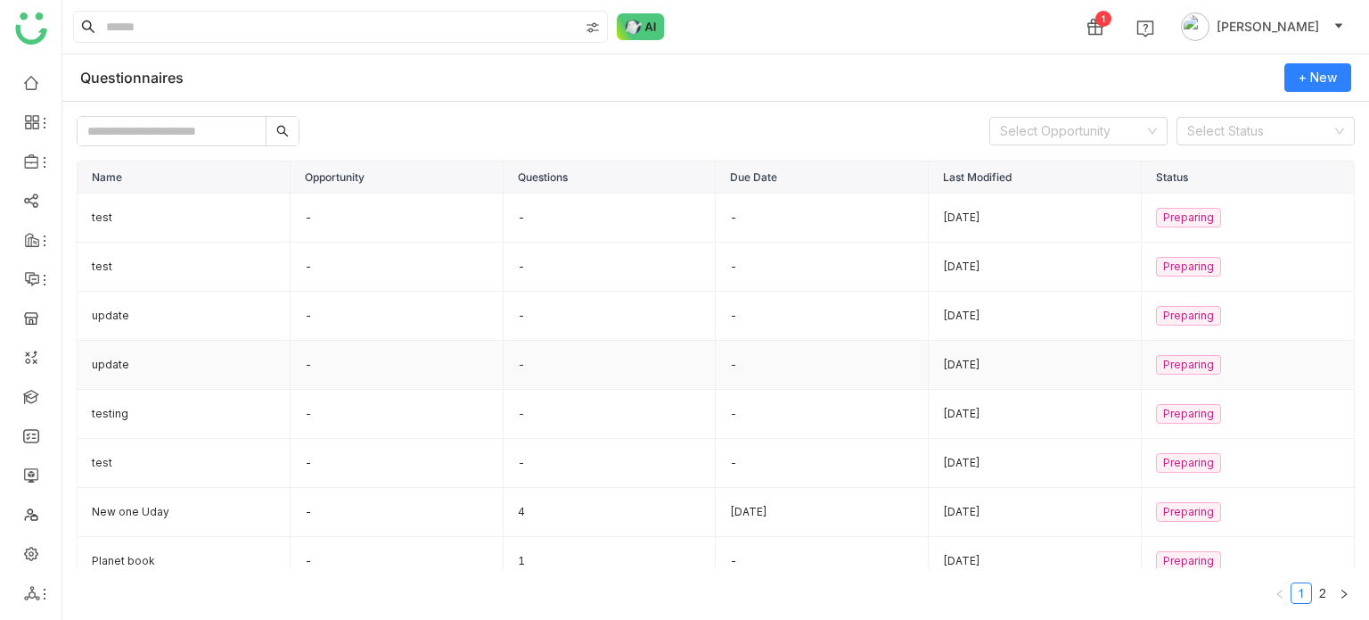
click at [151, 354] on td "update" at bounding box center [184, 365] width 213 height 49
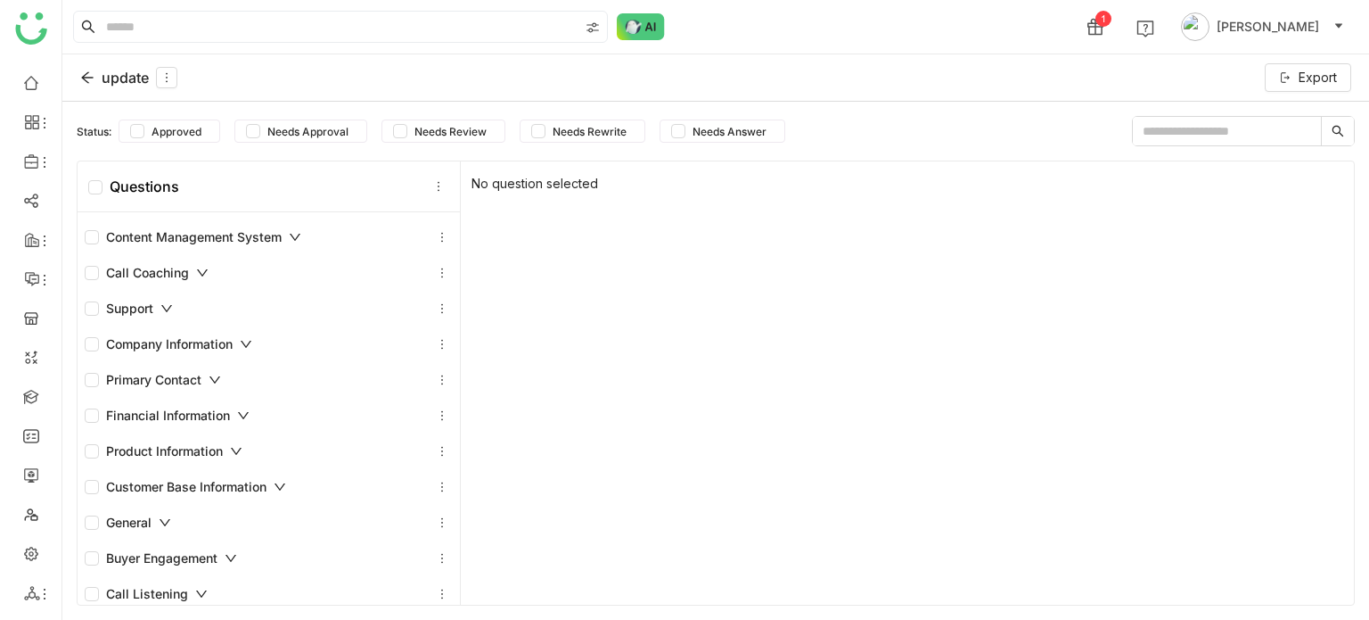
click at [86, 63] on div "update Export" at bounding box center [715, 77] width 1307 height 47
click at [86, 67] on div "update" at bounding box center [128, 77] width 97 height 21
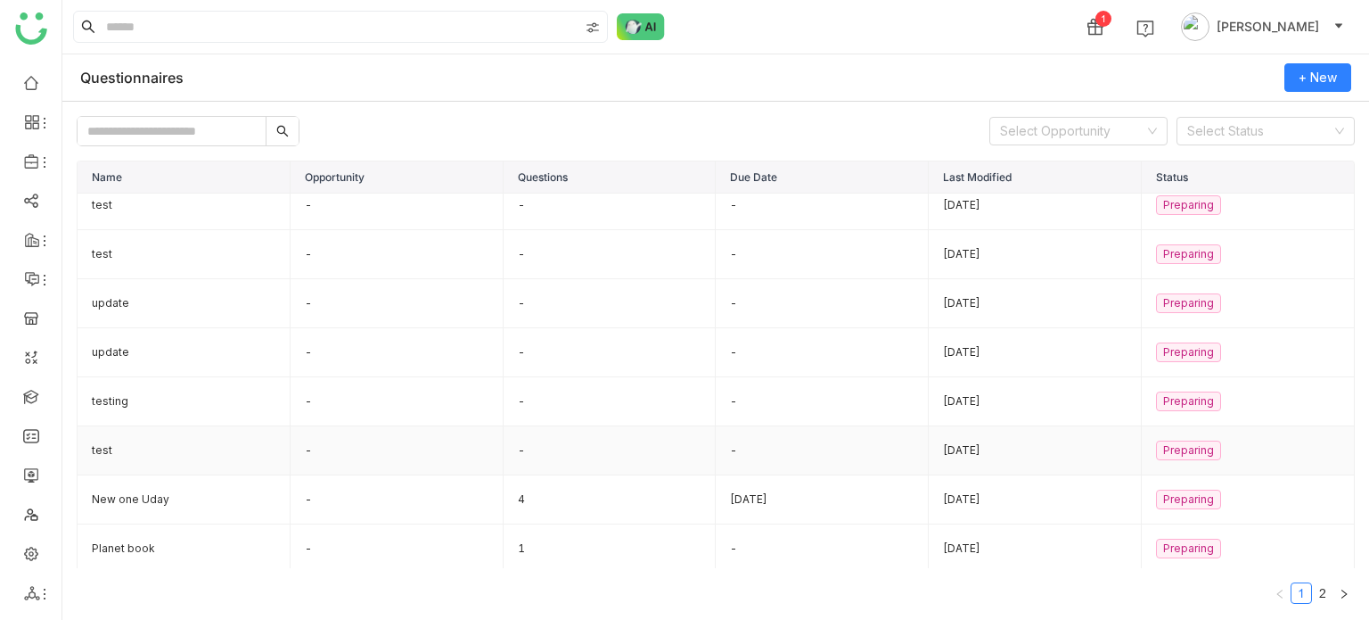
scroll to position [13, 0]
click at [148, 502] on td "New one Uday" at bounding box center [184, 498] width 213 height 49
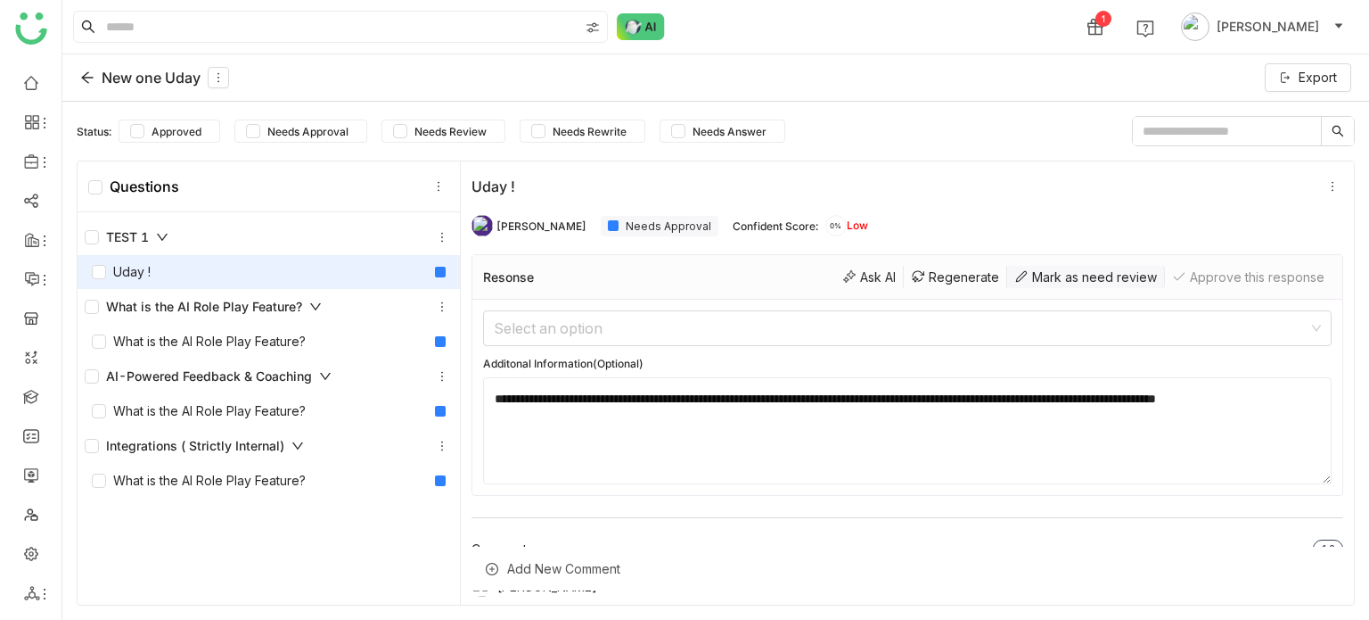
click at [1124, 282] on div "Mark as need review" at bounding box center [1086, 277] width 158 height 22
click at [1215, 284] on div "Approve this response" at bounding box center [1248, 277] width 167 height 22
click at [1212, 285] on div "Approve this response" at bounding box center [1248, 277] width 167 height 22
click at [1067, 285] on div "Mark as need review" at bounding box center [1086, 277] width 158 height 22
click at [1188, 283] on div "Approve this response" at bounding box center [1248, 277] width 167 height 22
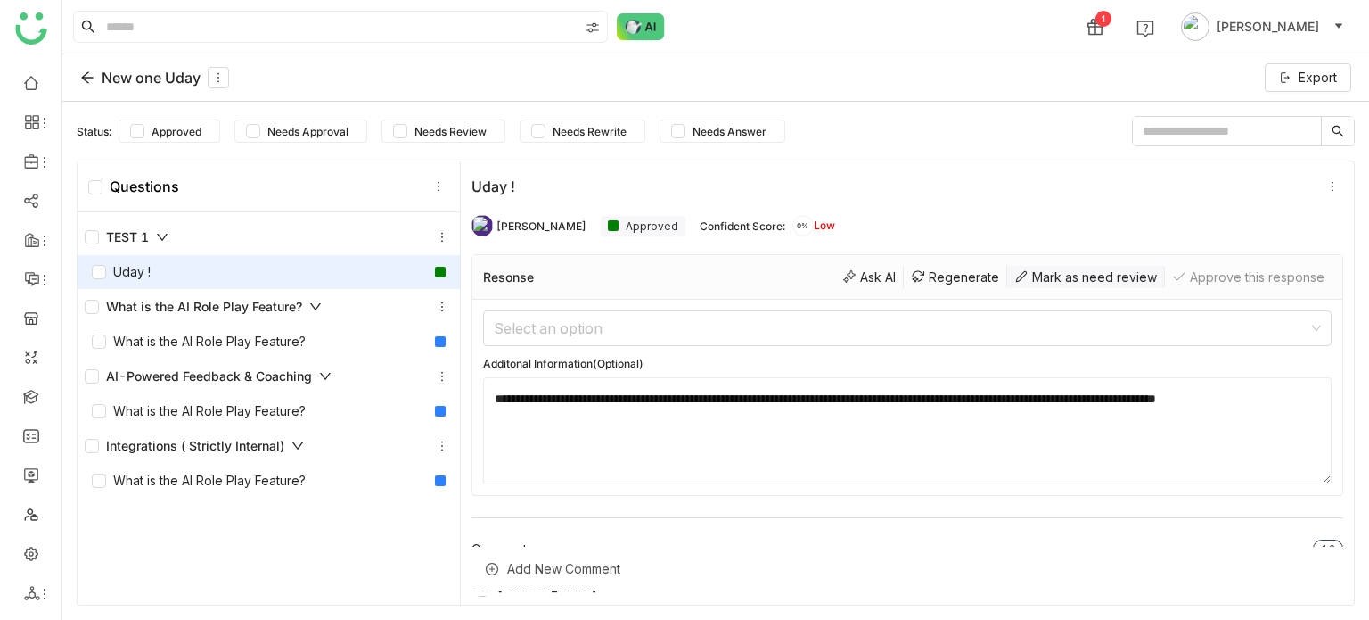
click at [1081, 284] on div "Mark as need review" at bounding box center [1086, 277] width 158 height 22
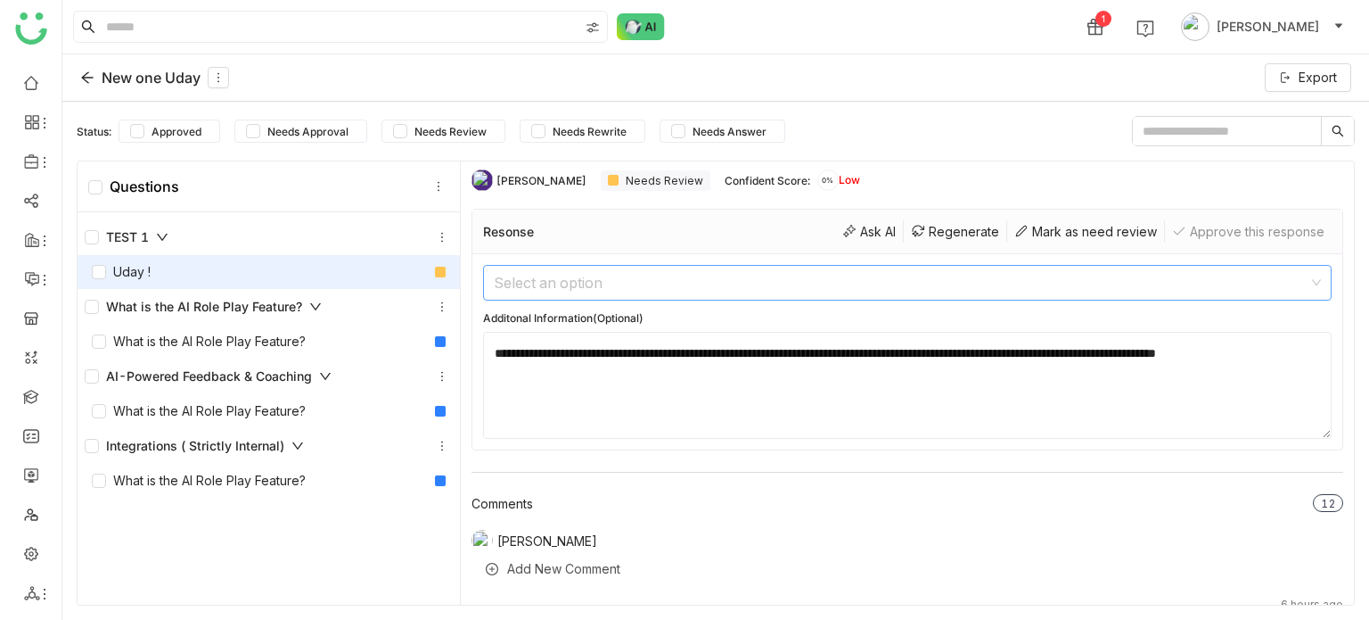
scroll to position [37, 0]
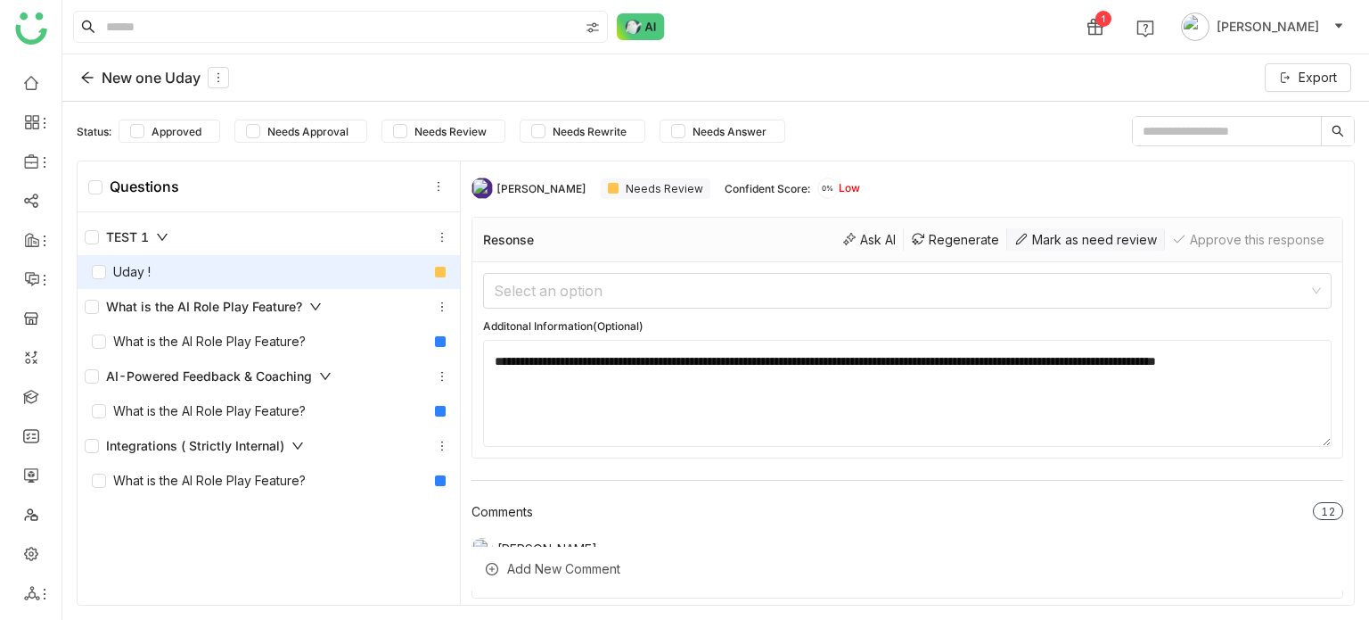
click at [1095, 246] on div "Mark as need review" at bounding box center [1086, 239] width 158 height 22
click at [1204, 239] on div "Approve this response" at bounding box center [1248, 239] width 167 height 22
click at [233, 302] on div "What is the AI Role Play Feature?" at bounding box center [203, 307] width 237 height 20
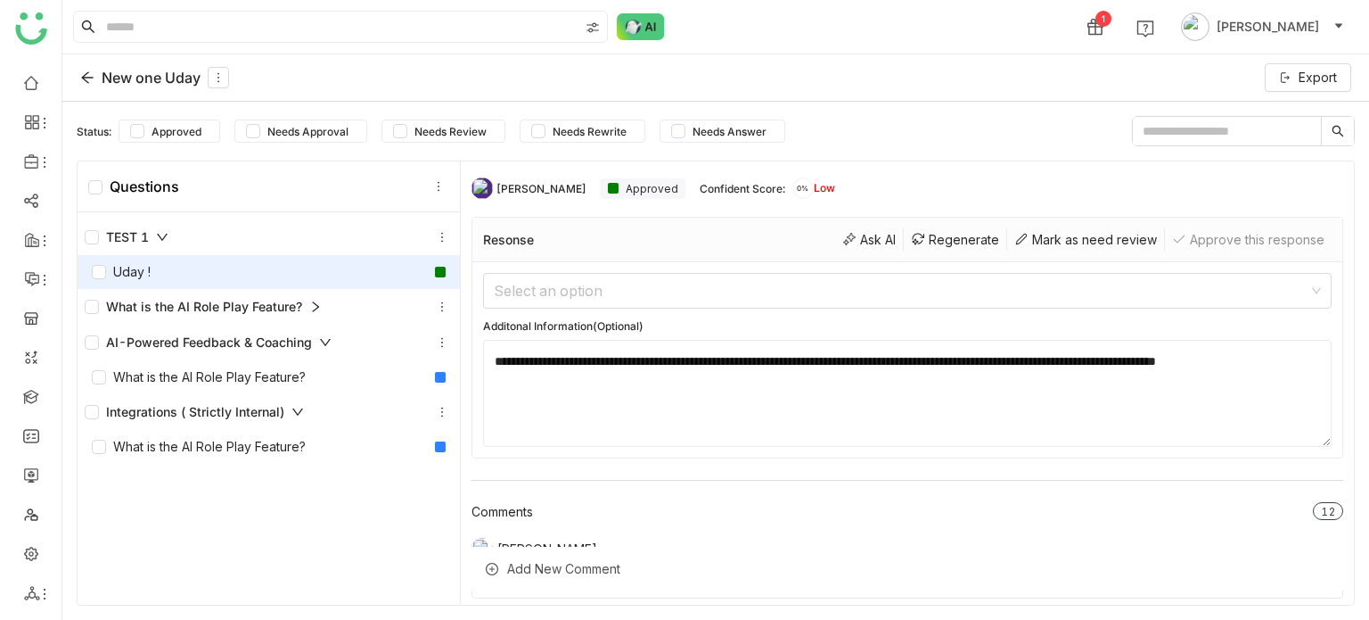
click at [279, 311] on div "What is the AI Role Play Feature?" at bounding box center [203, 307] width 237 height 20
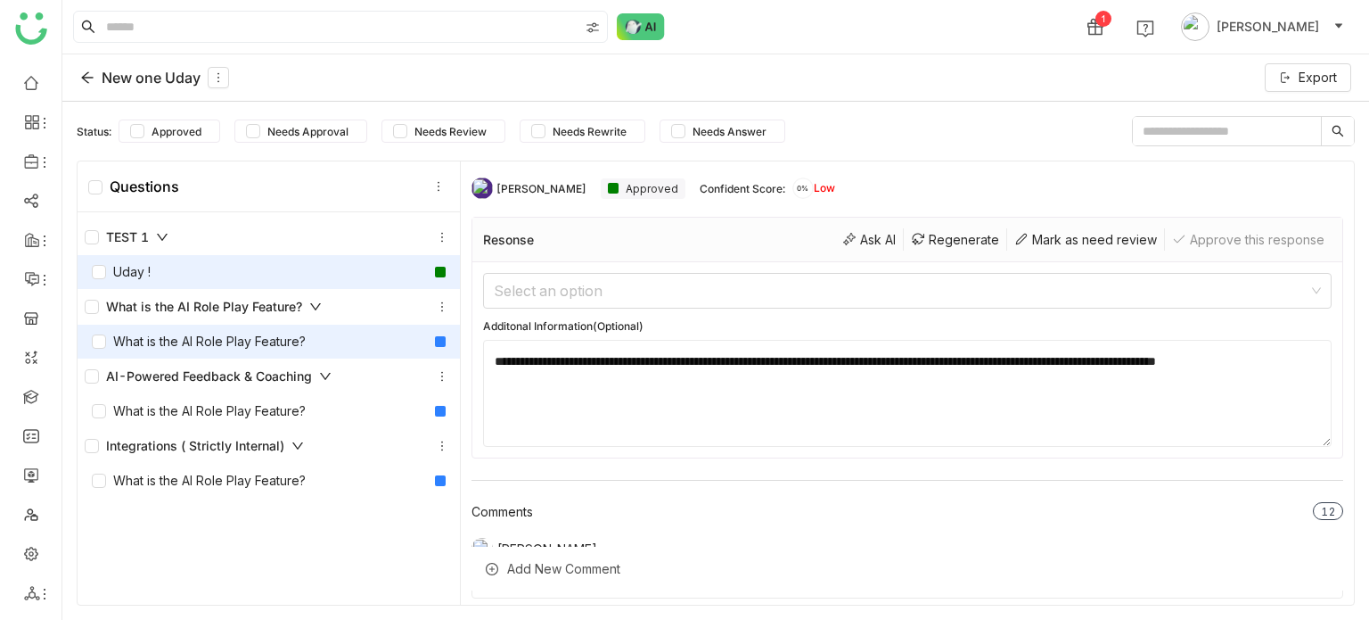
click at [276, 341] on div "What is the AI Role Play Feature?" at bounding box center [199, 342] width 214 height 20
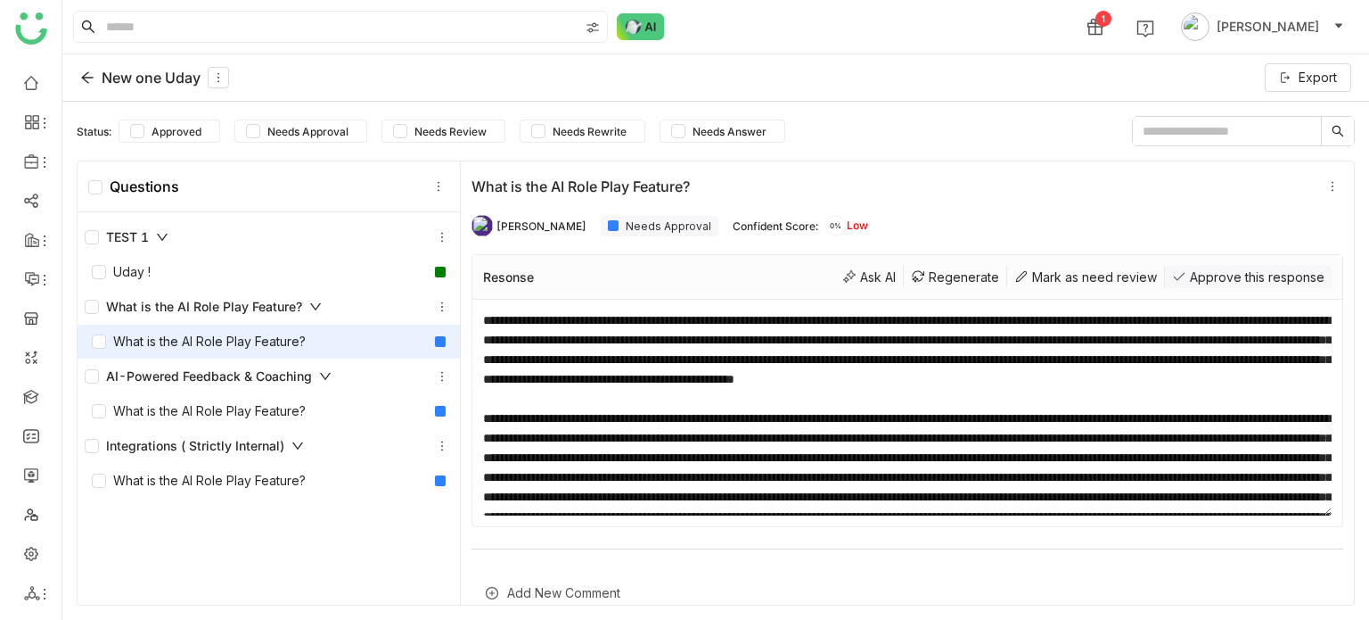
click at [1229, 275] on div "Approve this response" at bounding box center [1248, 277] width 167 height 22
click at [1098, 275] on div "Mark as need review" at bounding box center [1086, 277] width 158 height 22
click at [1221, 275] on div "Approve this response" at bounding box center [1248, 277] width 167 height 22
click at [1173, 277] on div "Approve this response" at bounding box center [1248, 277] width 167 height 22
click at [1098, 277] on div "Mark as need review" at bounding box center [1086, 277] width 158 height 22
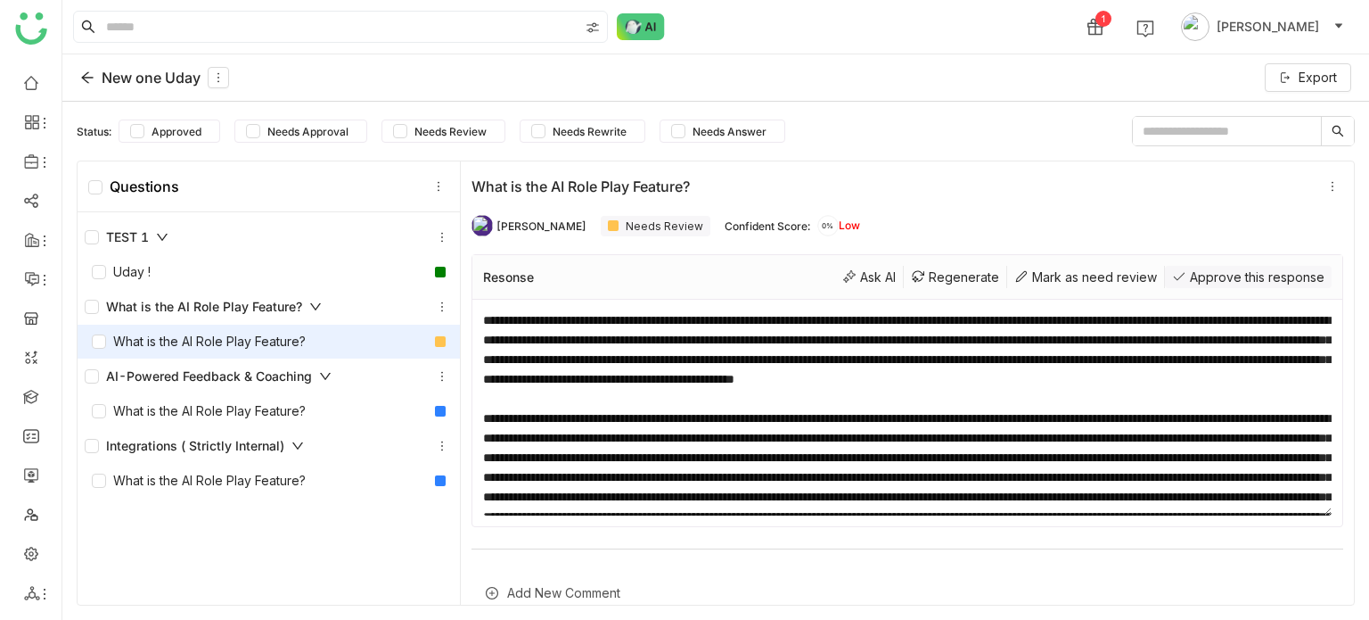
click at [1197, 277] on div "Approve this response" at bounding box center [1248, 277] width 167 height 22
drag, startPoint x: 1085, startPoint y: 270, endPoint x: 1131, endPoint y: 268, distance: 46.4
click at [1122, 269] on div "Mark as need review" at bounding box center [1086, 277] width 158 height 22
click at [1202, 268] on div "Approve this response" at bounding box center [1248, 277] width 167 height 22
click at [1106, 274] on div "Mark as need review" at bounding box center [1086, 277] width 158 height 22
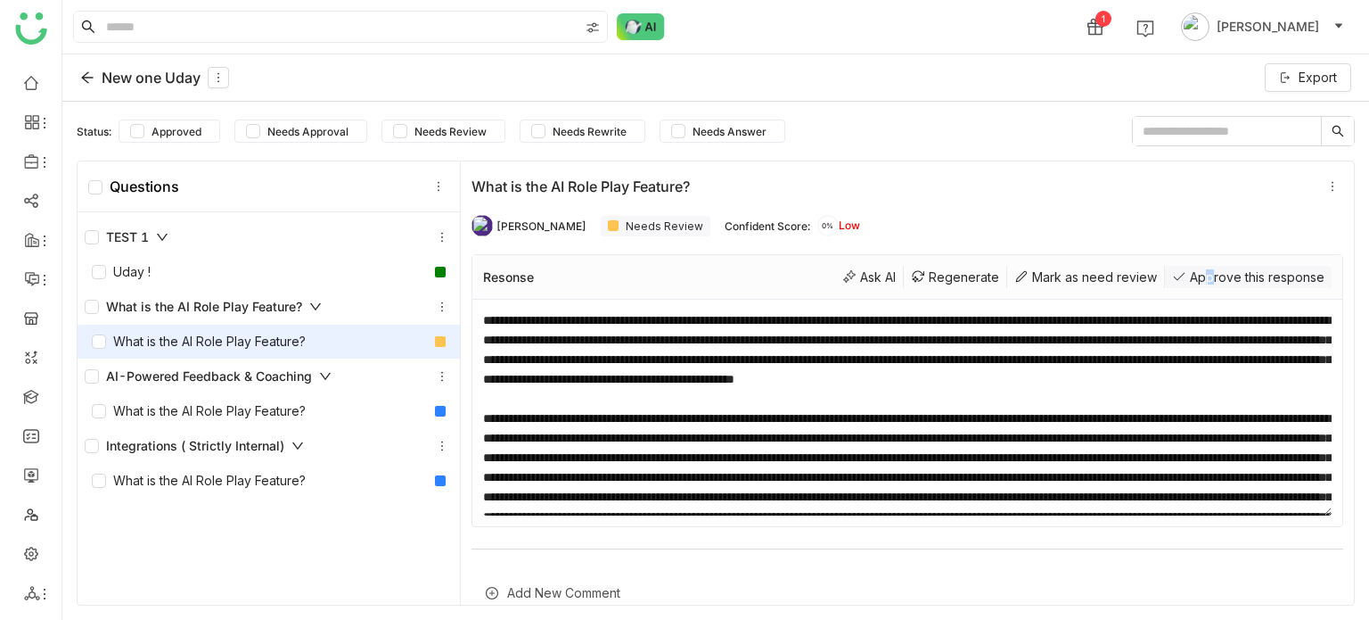
click at [1192, 275] on div "Approve this response" at bounding box center [1248, 277] width 167 height 22
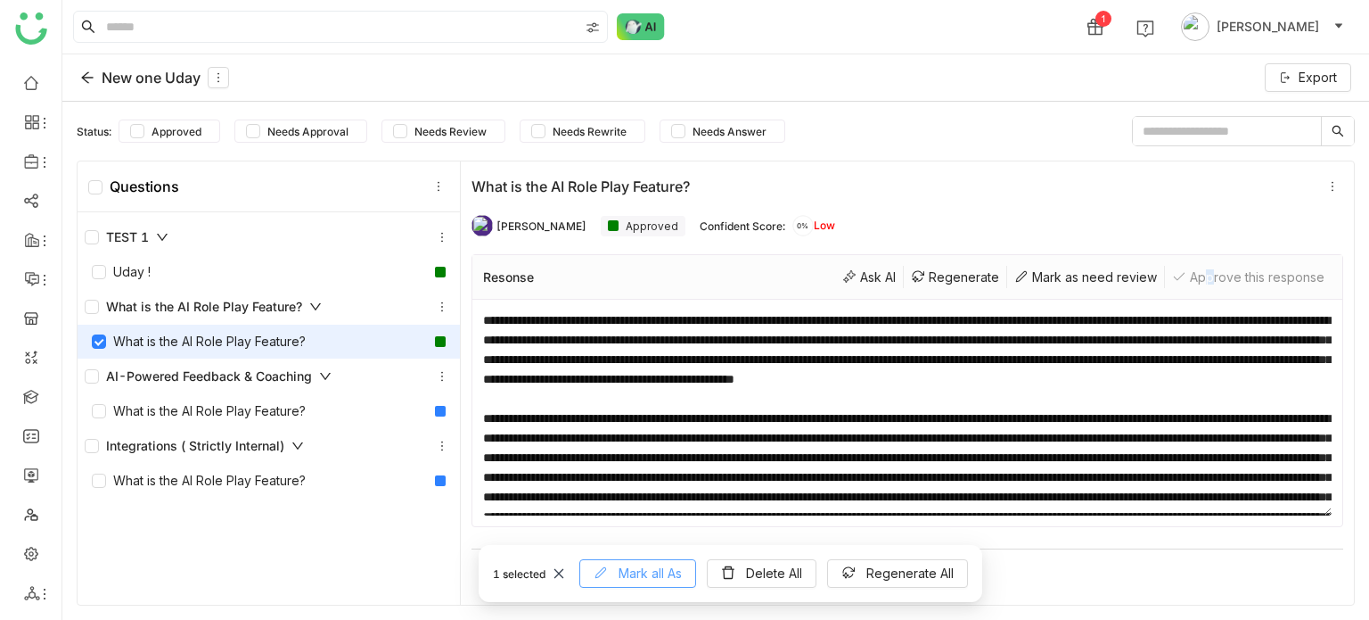
click at [674, 571] on span "Mark all As" at bounding box center [650, 573] width 63 height 20
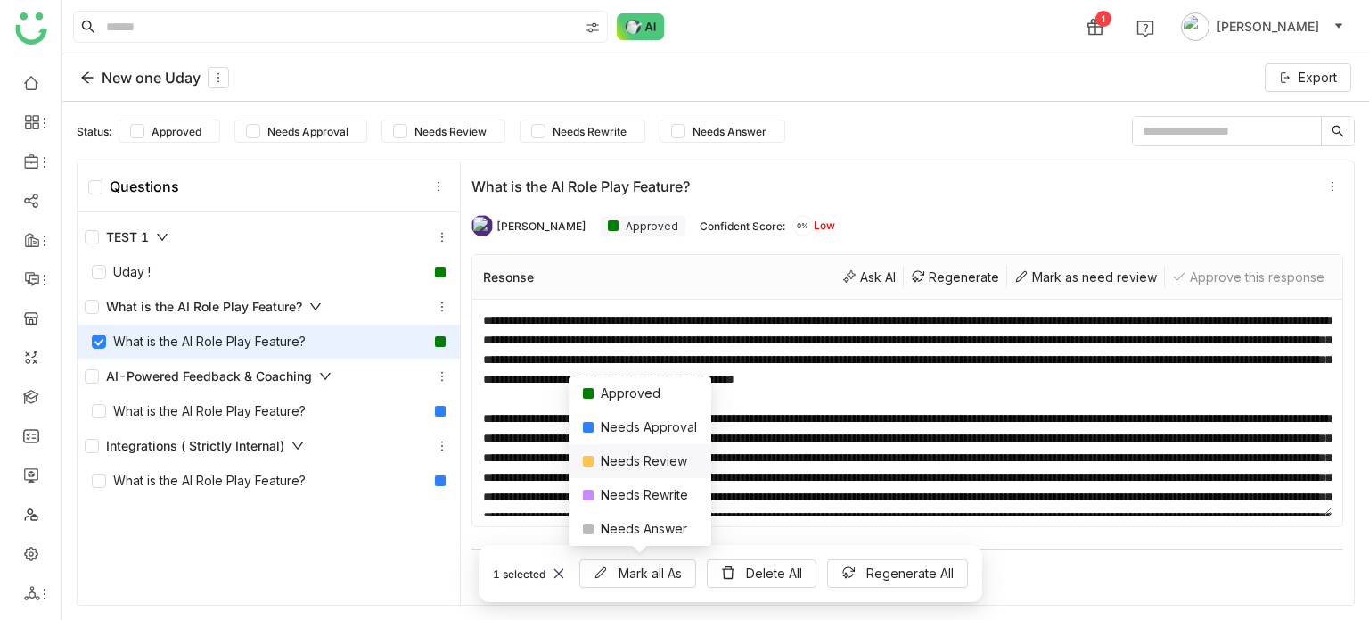
click at [649, 465] on div "Needs Review" at bounding box center [640, 461] width 143 height 34
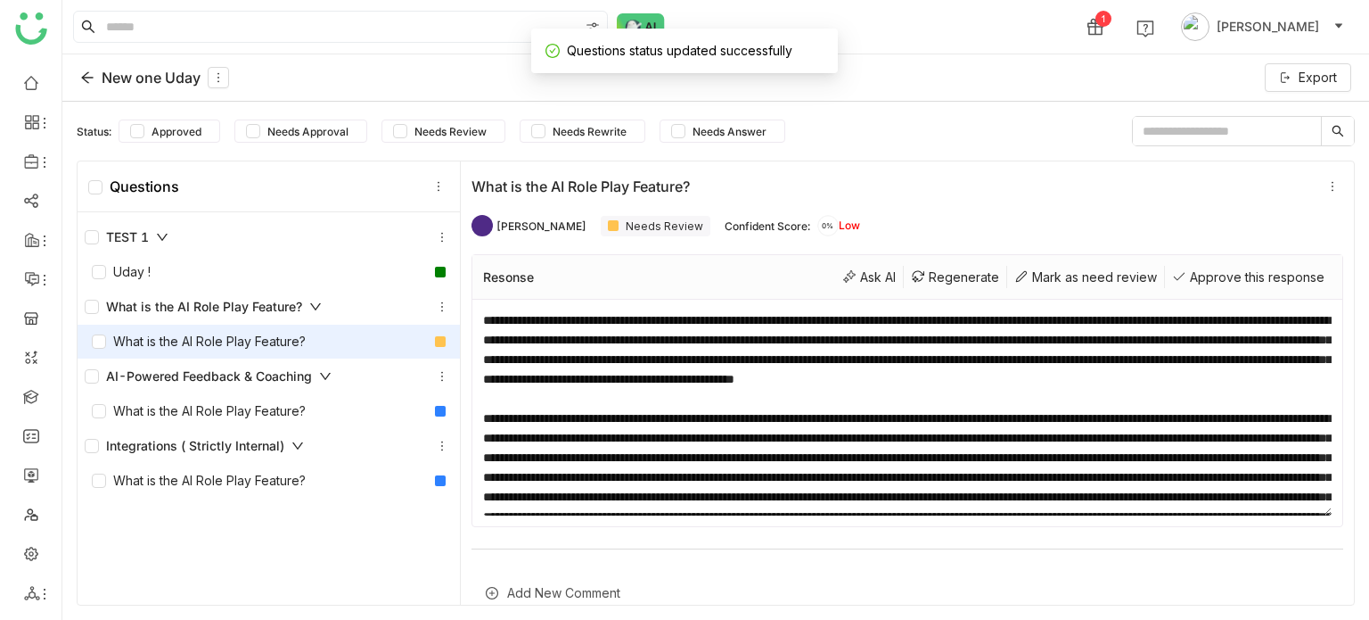
click at [1267, 288] on div "Resonse Ask AI Regenerate Mark as need review Approve this response" at bounding box center [908, 277] width 870 height 45
click at [1278, 279] on div "Approve this response" at bounding box center [1248, 277] width 167 height 22
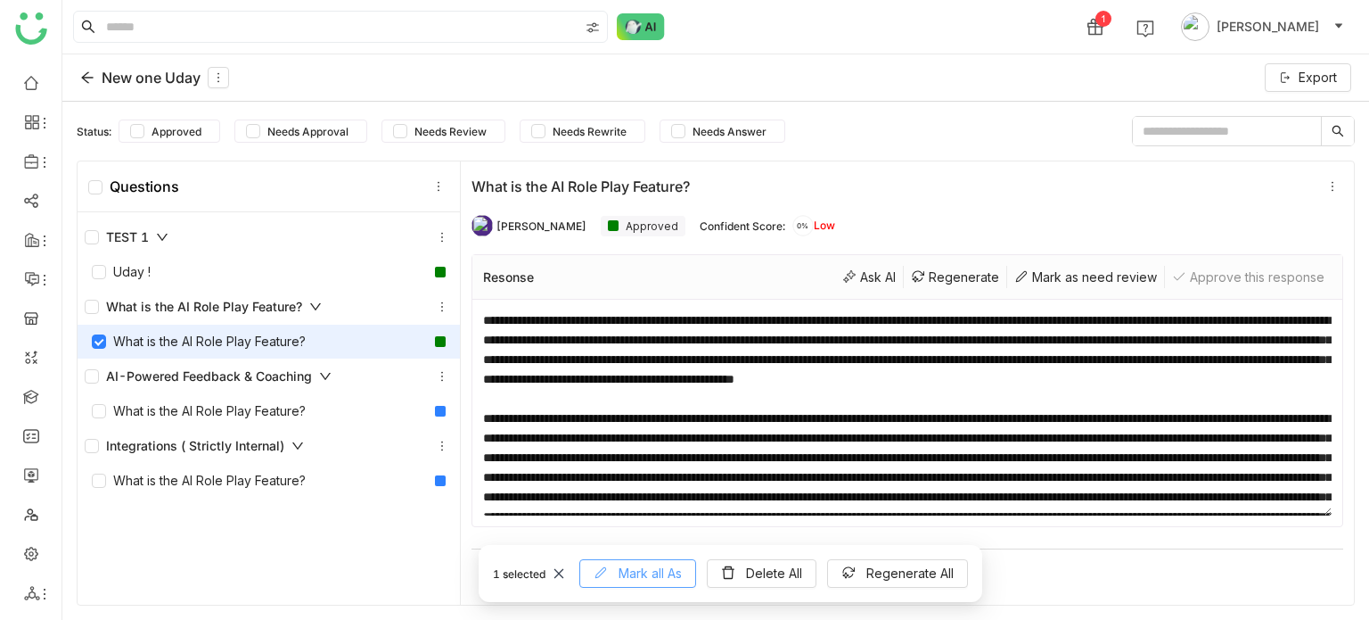
click at [613, 566] on button "Mark all As" at bounding box center [637, 573] width 117 height 29
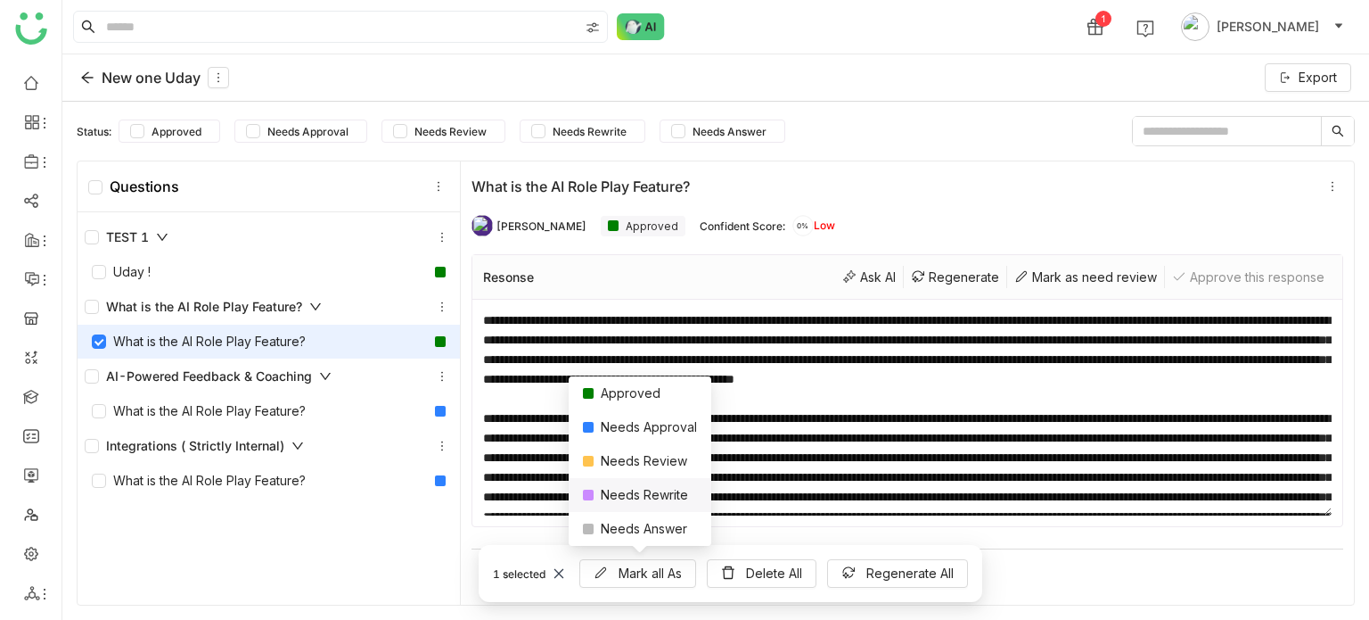
click at [620, 495] on div "Needs Rewrite" at bounding box center [640, 495] width 143 height 34
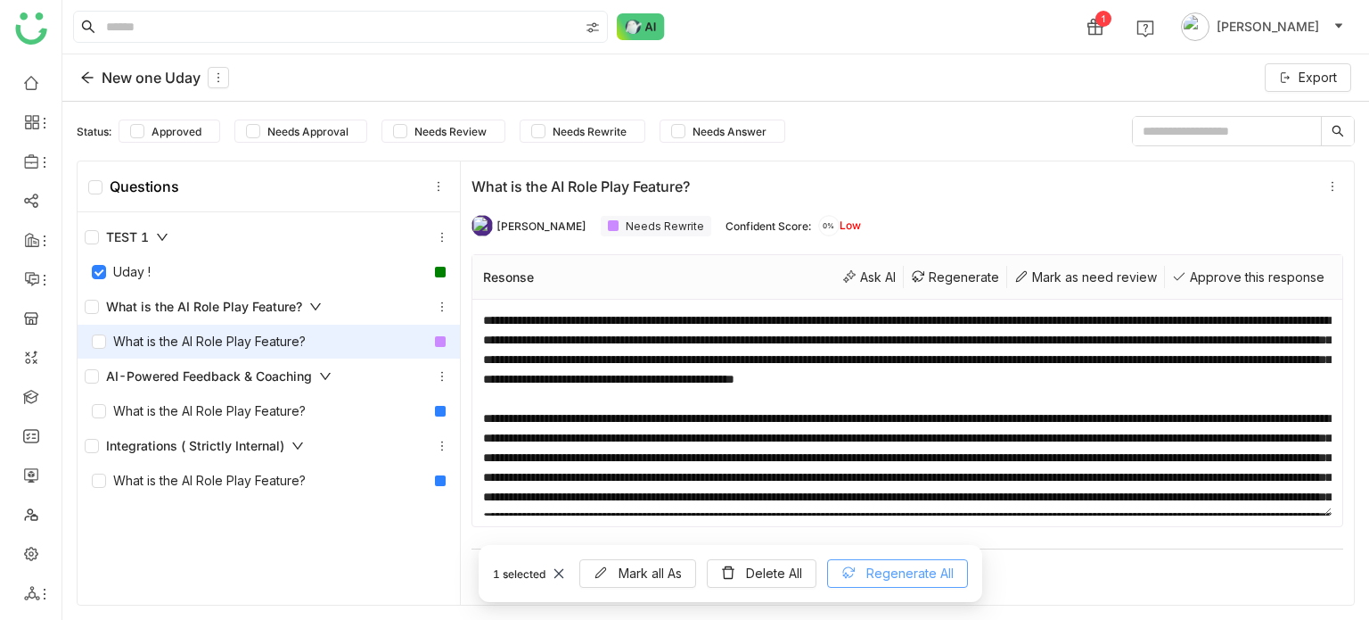
click at [881, 561] on button "Regenerate All" at bounding box center [897, 573] width 141 height 29
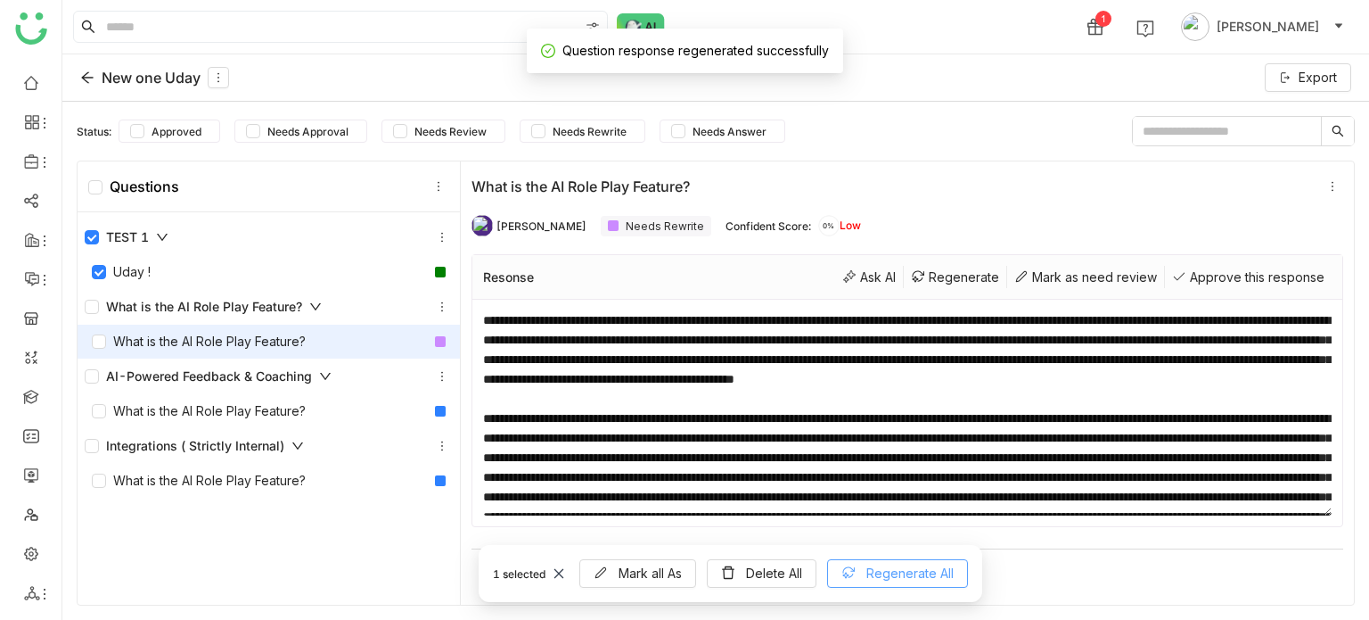
click at [874, 568] on span "Regenerate All" at bounding box center [910, 573] width 87 height 20
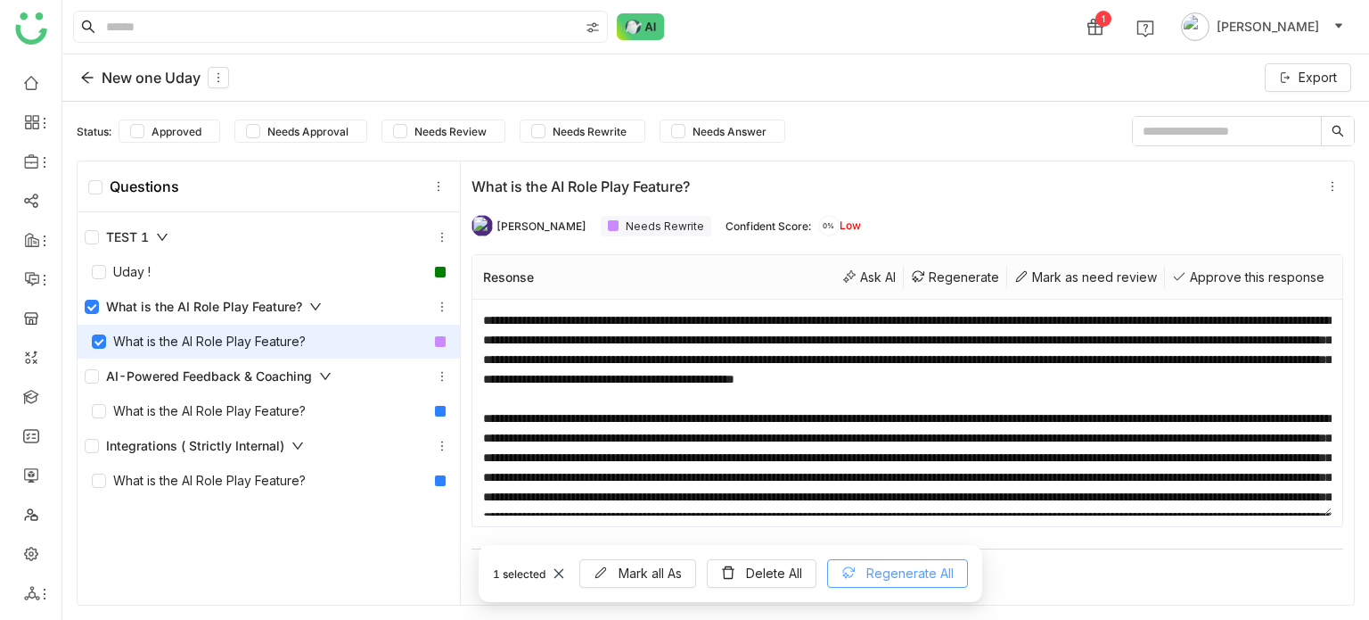
click at [931, 575] on span "Regenerate All" at bounding box center [910, 573] width 87 height 20
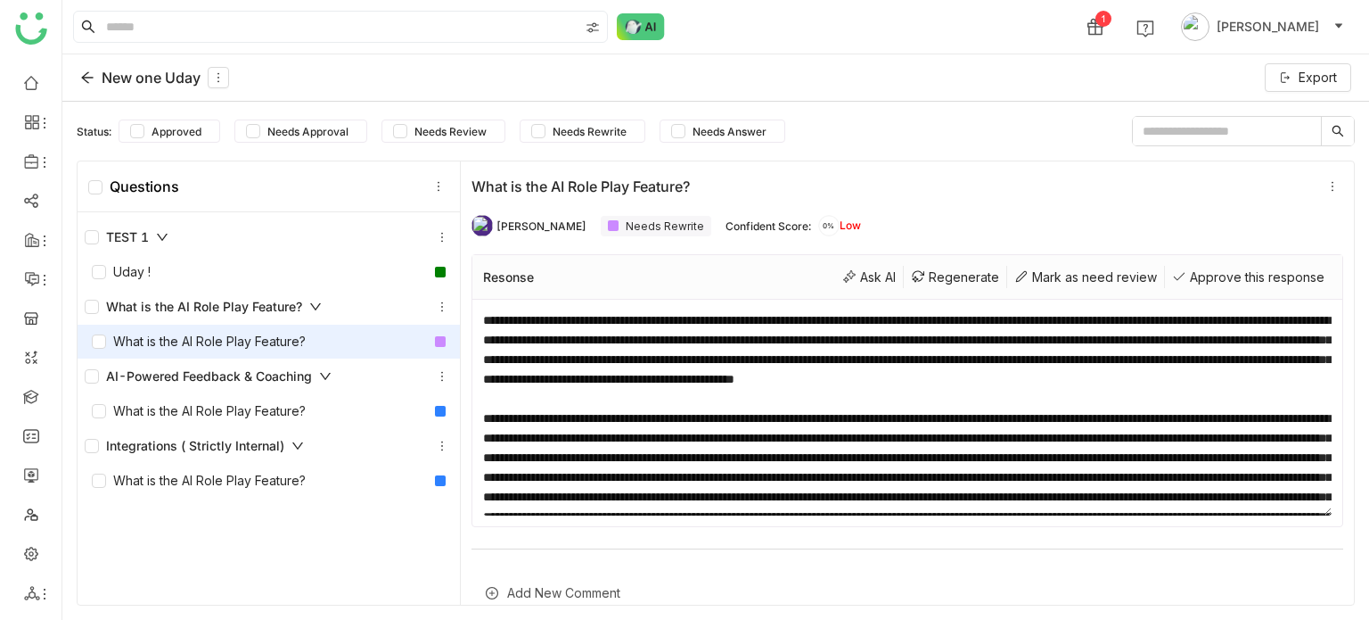
click at [635, 571] on div "Add New Comment" at bounding box center [908, 593] width 872 height 44
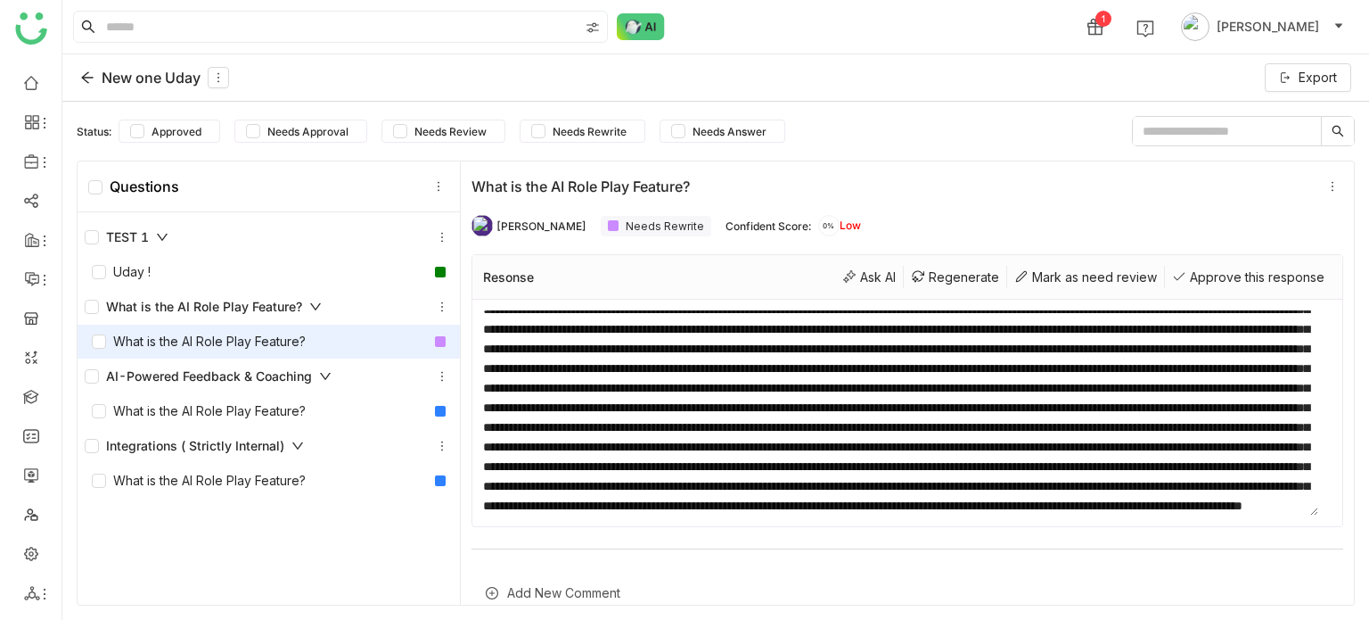
scroll to position [330, 0]
